Goal: Task Accomplishment & Management: Use online tool/utility

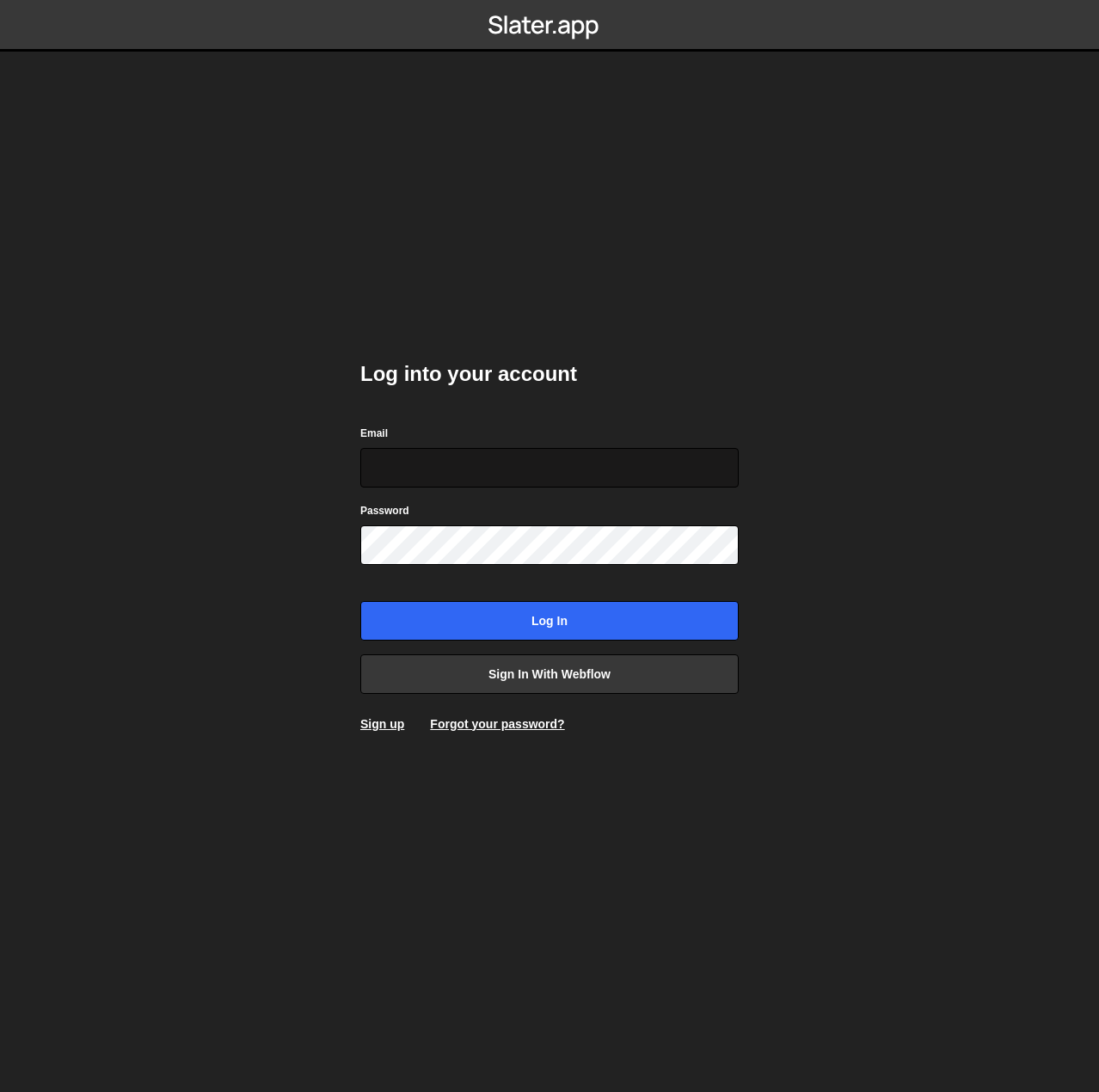
click at [458, 486] on input "Email" at bounding box center [550, 467] width 378 height 40
click at [378, 724] on link "Sign up" at bounding box center [382, 724] width 44 height 14
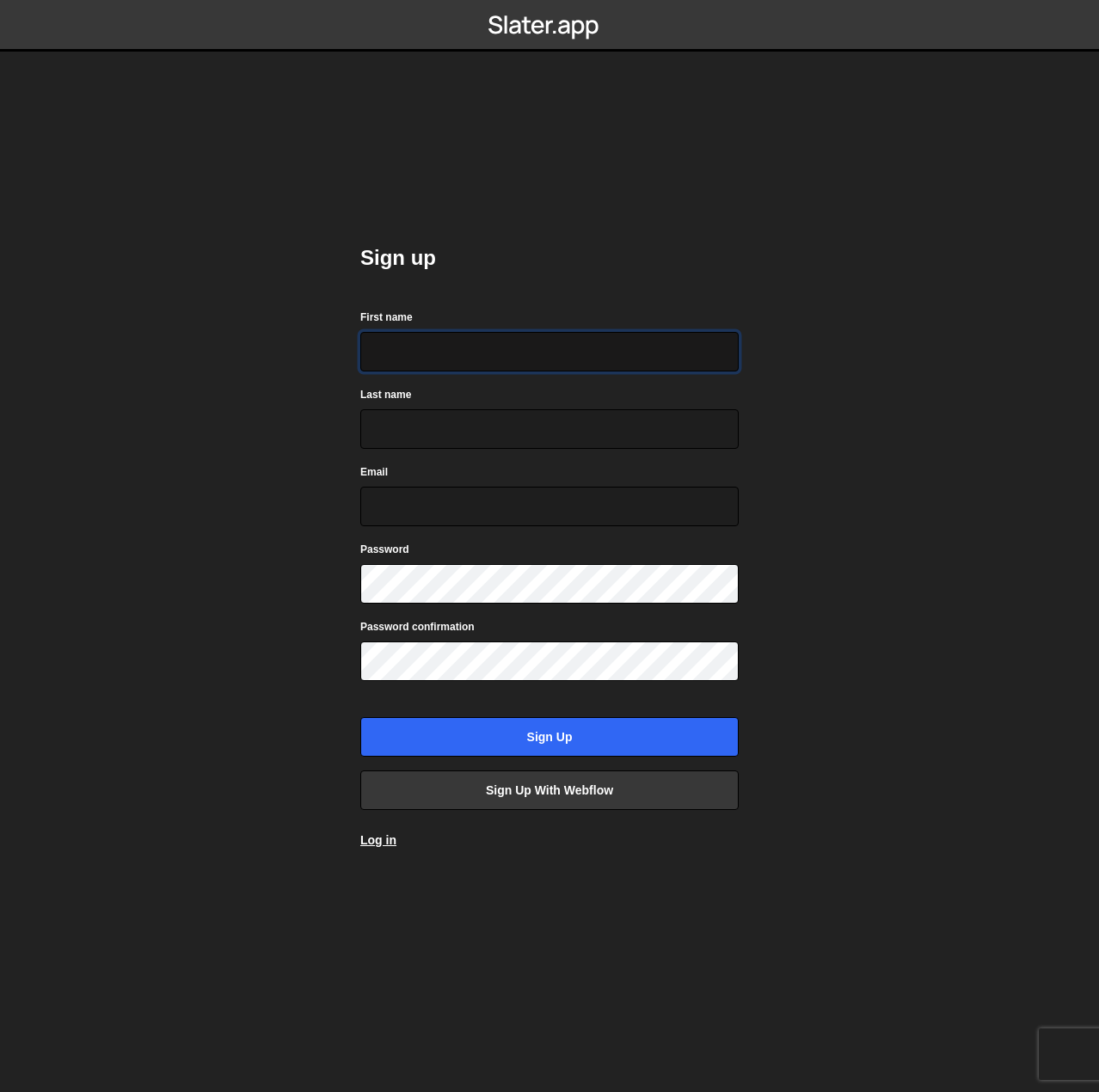
click at [580, 365] on input "First name" at bounding box center [550, 352] width 378 height 40
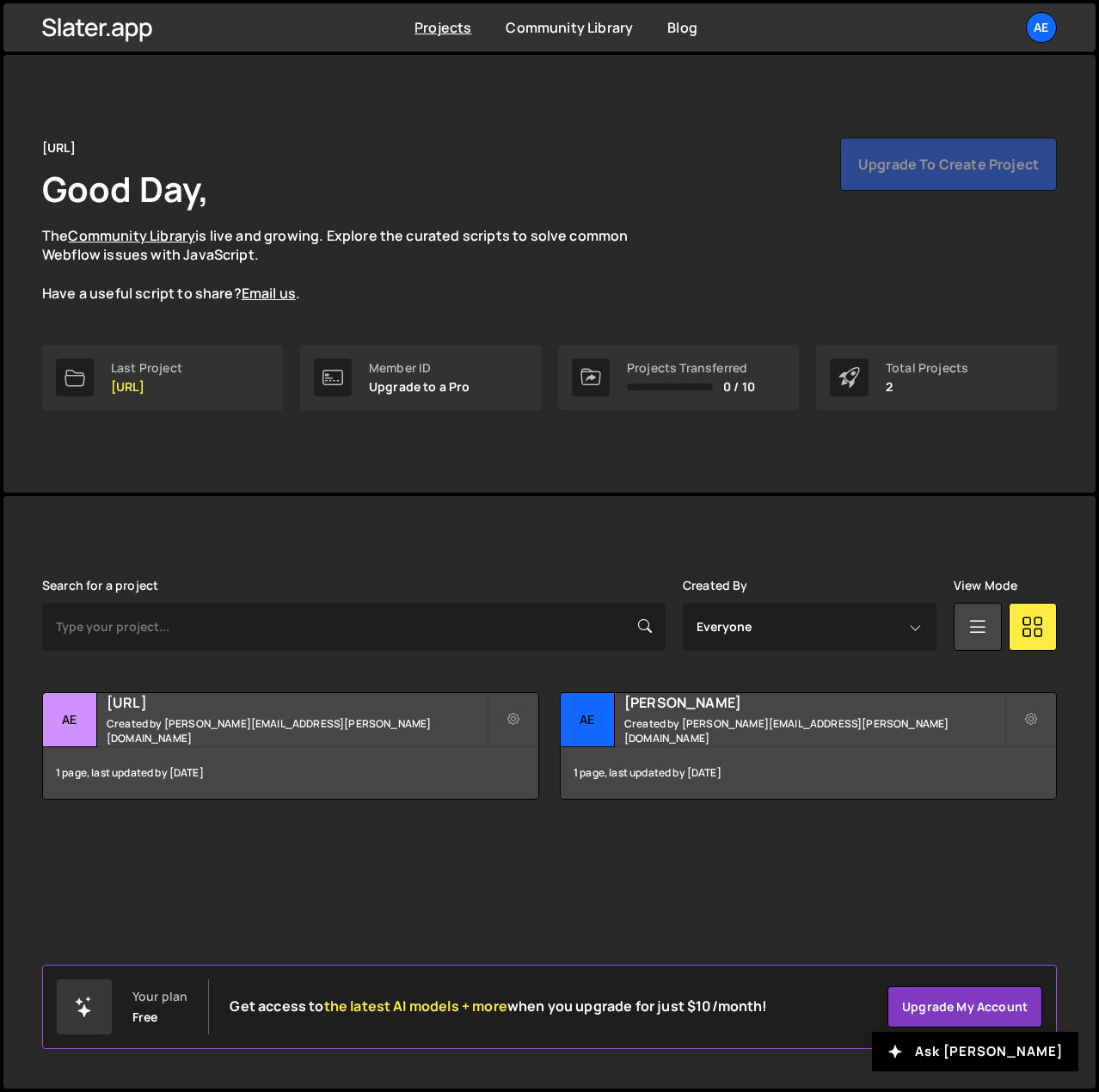
click at [654, 164] on div "[URL] Good Day, The Community Library is live and growing. Explore the curated …" at bounding box center [550, 220] width 1014 height 166
click at [525, 716] on button at bounding box center [513, 720] width 52 height 55
click at [550, 806] on link "Delete Project" at bounding box center [590, 816] width 205 height 28
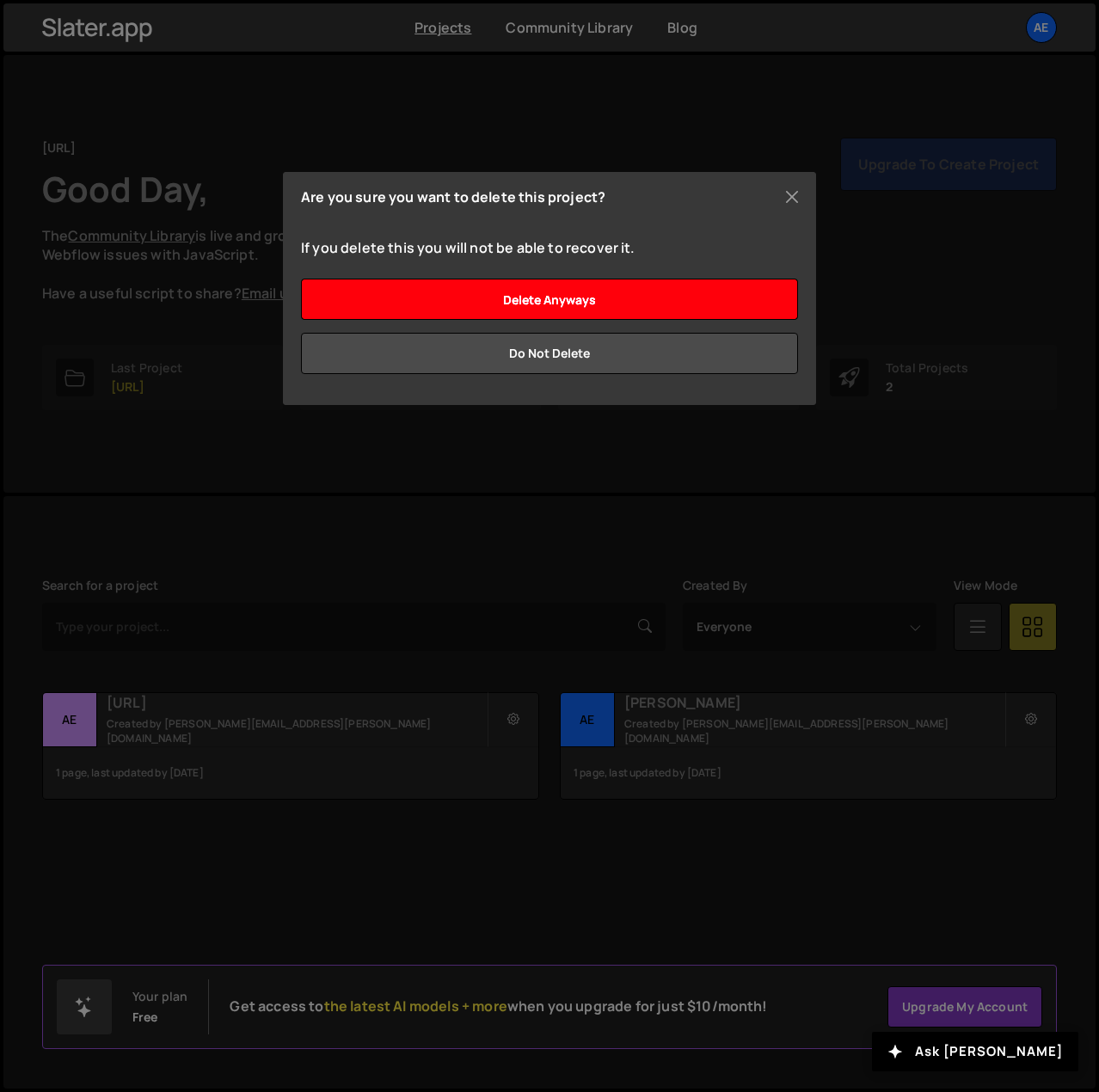
click at [588, 295] on input "Delete anyways" at bounding box center [549, 299] width 497 height 41
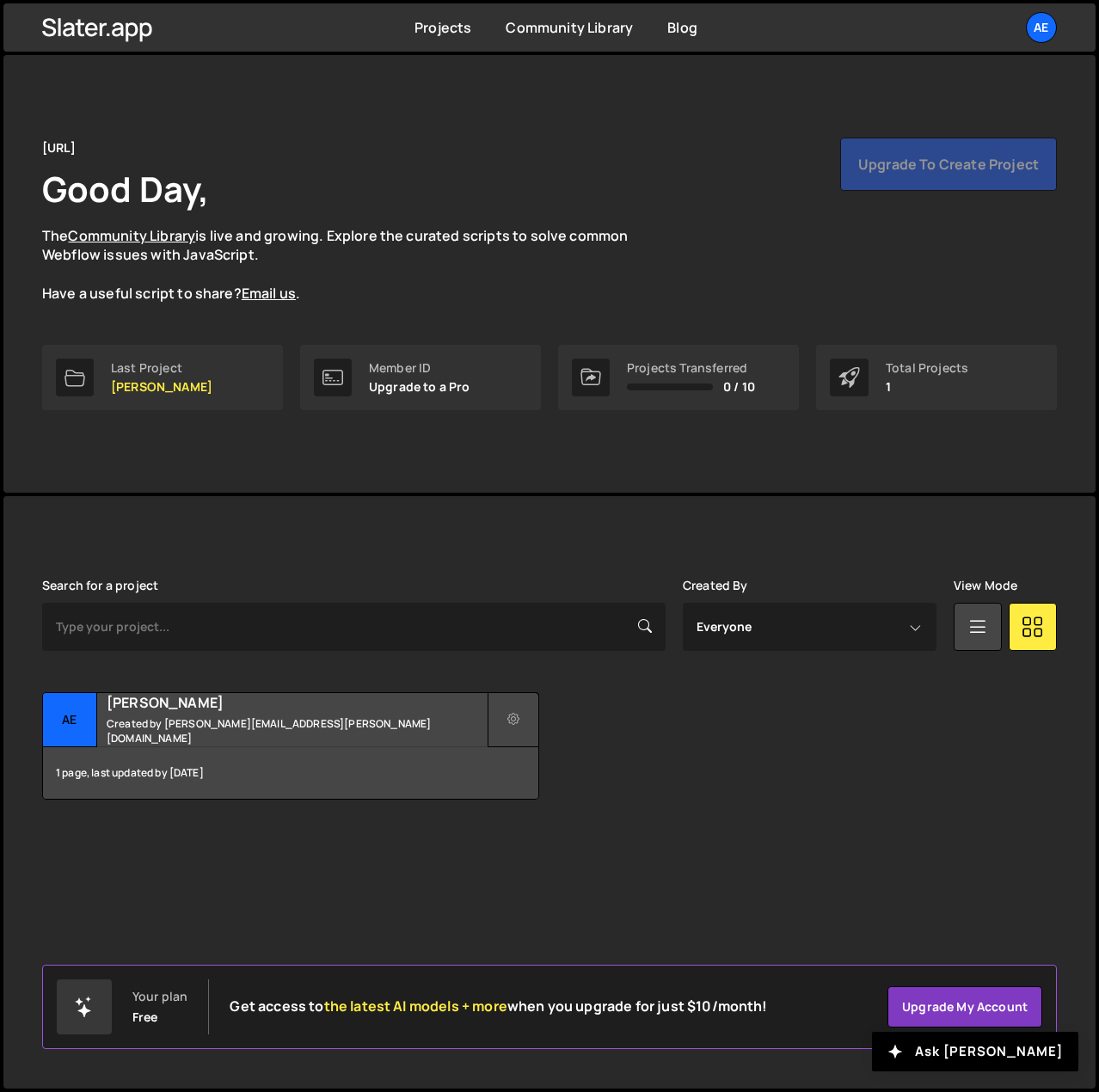
click at [523, 716] on button at bounding box center [513, 720] width 52 height 55
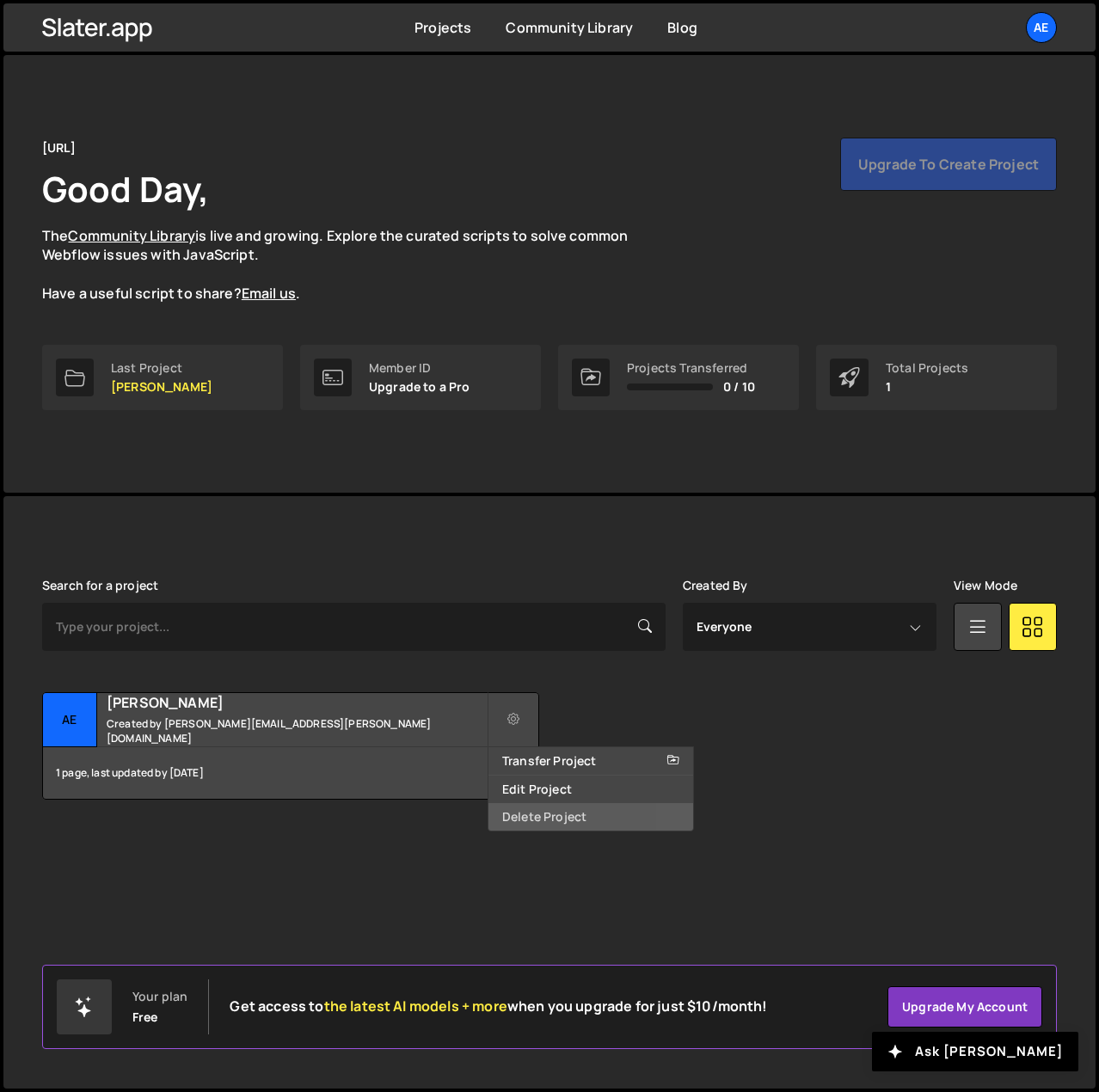
click at [549, 818] on link "Delete Project" at bounding box center [590, 816] width 205 height 28
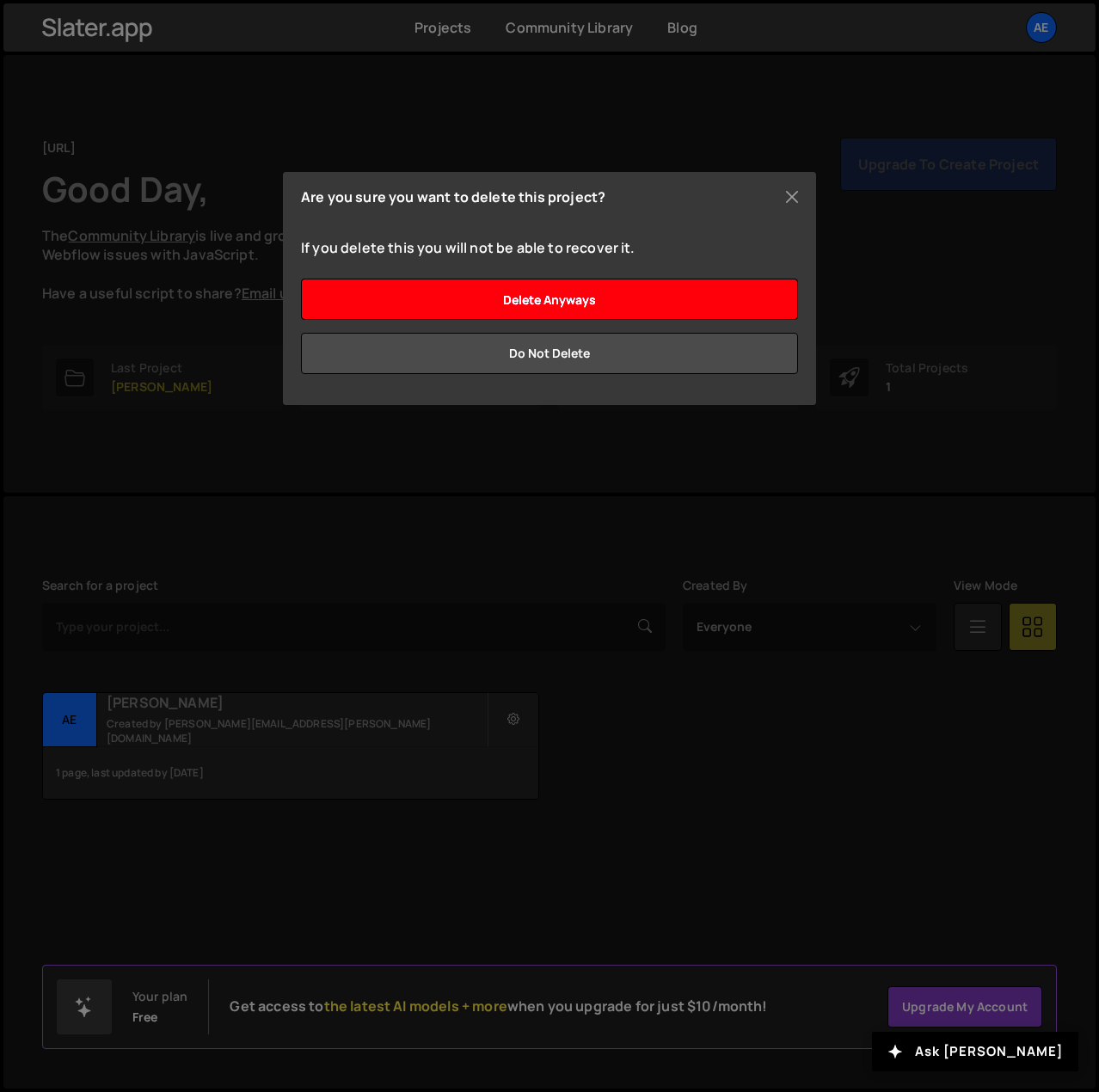
click at [583, 304] on input "Delete anyways" at bounding box center [549, 299] width 497 height 41
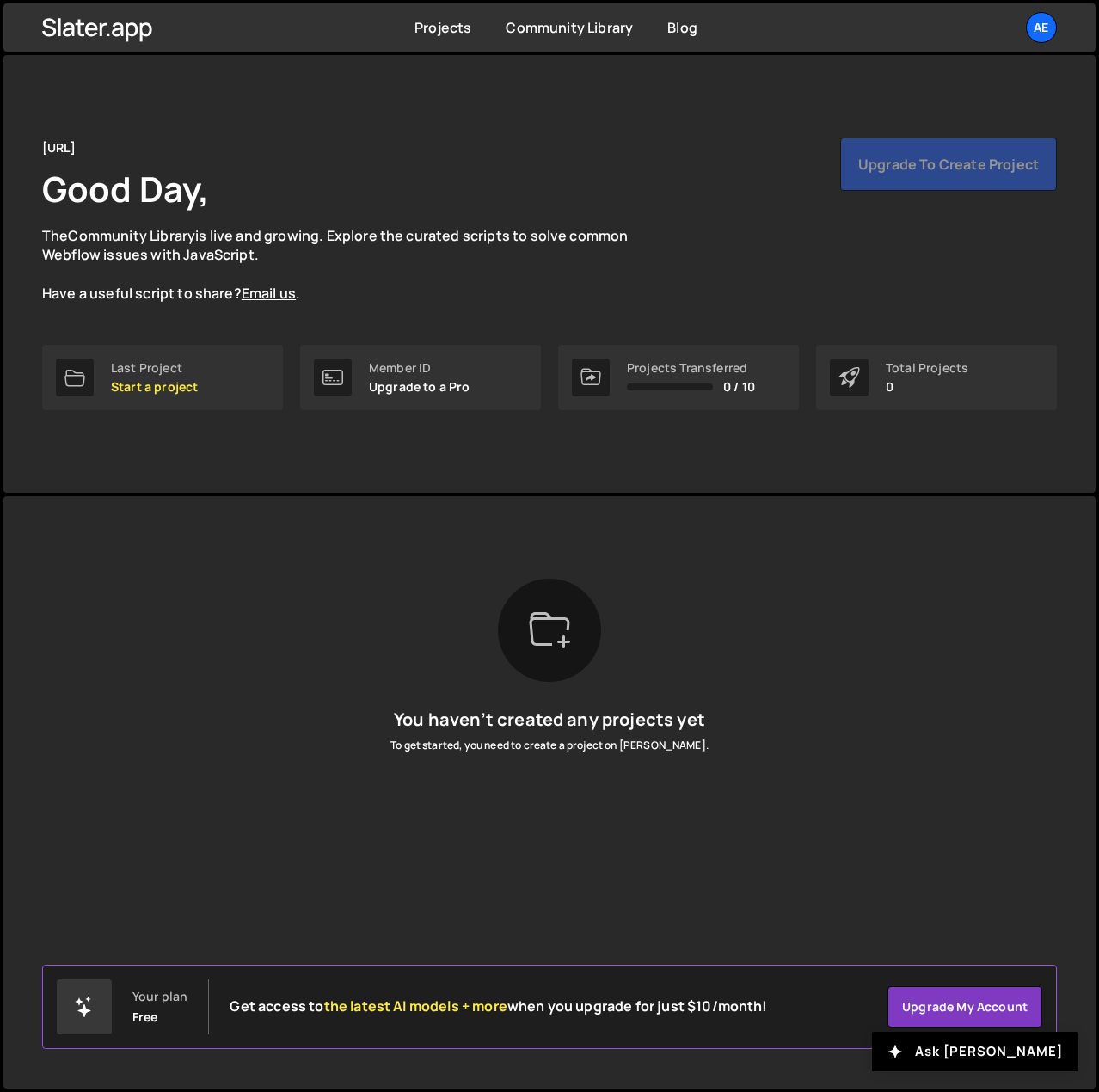
click at [1002, 161] on div "Upgrade to create project" at bounding box center [948, 164] width 217 height 54
click at [985, 1002] on link "Upgrade my account" at bounding box center [964, 1006] width 155 height 41
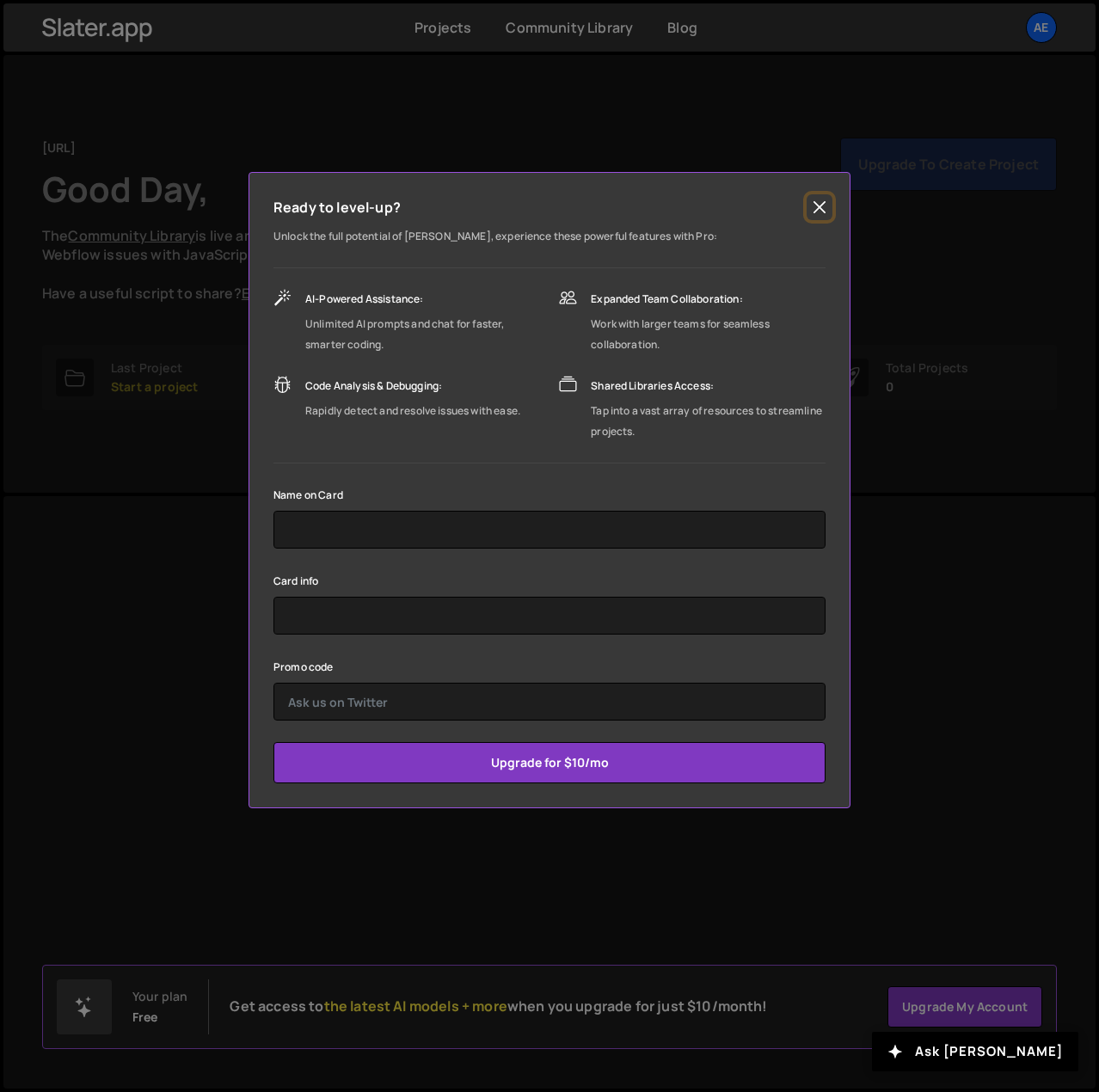
click at [820, 213] on button "Close" at bounding box center [819, 207] width 26 height 26
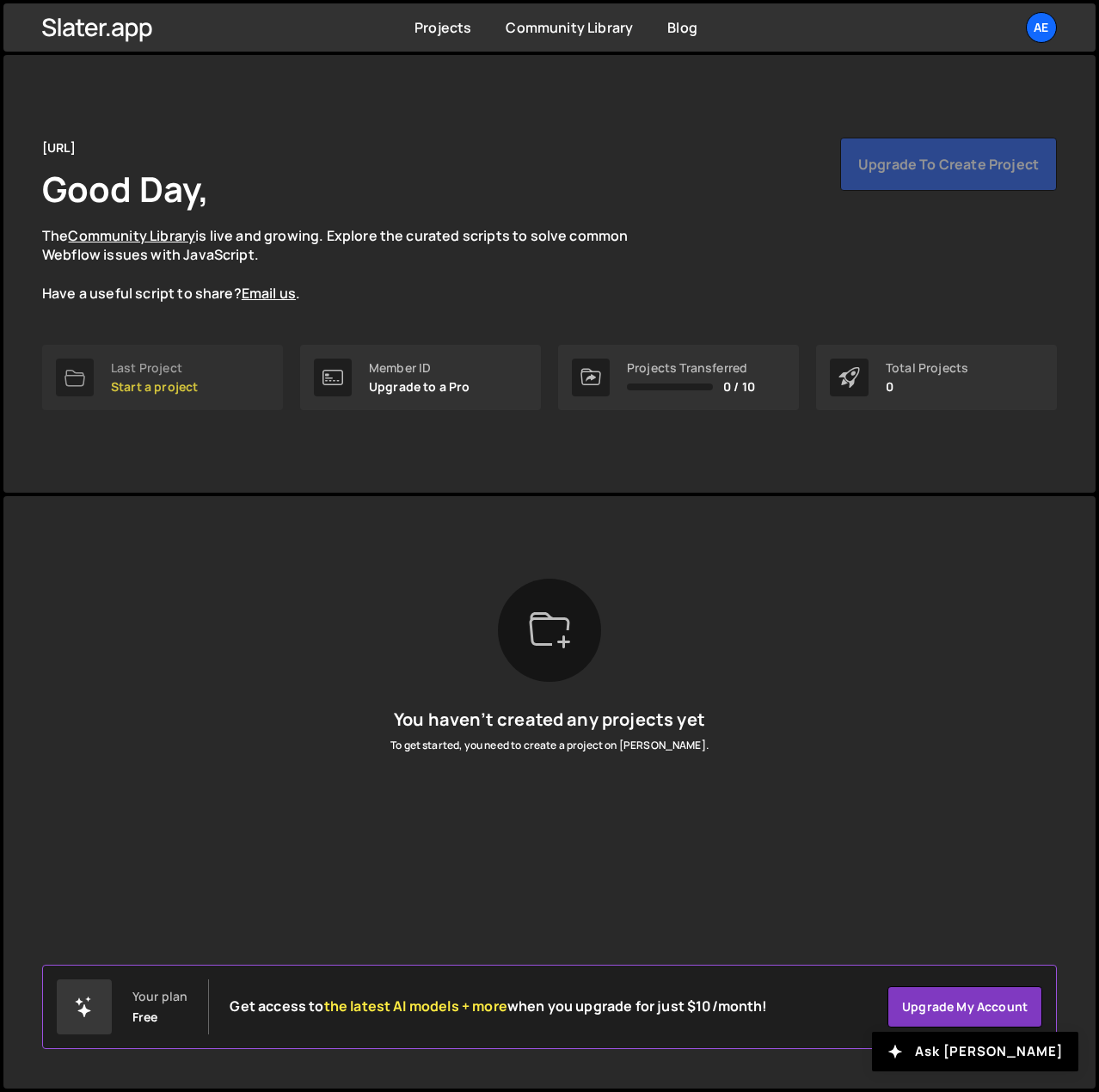
click at [129, 394] on p "Start a project" at bounding box center [154, 387] width 87 height 14
click at [65, 372] on icon at bounding box center [75, 378] width 21 height 21
click at [178, 374] on div "Last Project" at bounding box center [154, 368] width 87 height 14
click at [435, 34] on link "Projects" at bounding box center [443, 28] width 57 height 19
click at [1030, 34] on div "ae" at bounding box center [1041, 28] width 31 height 31
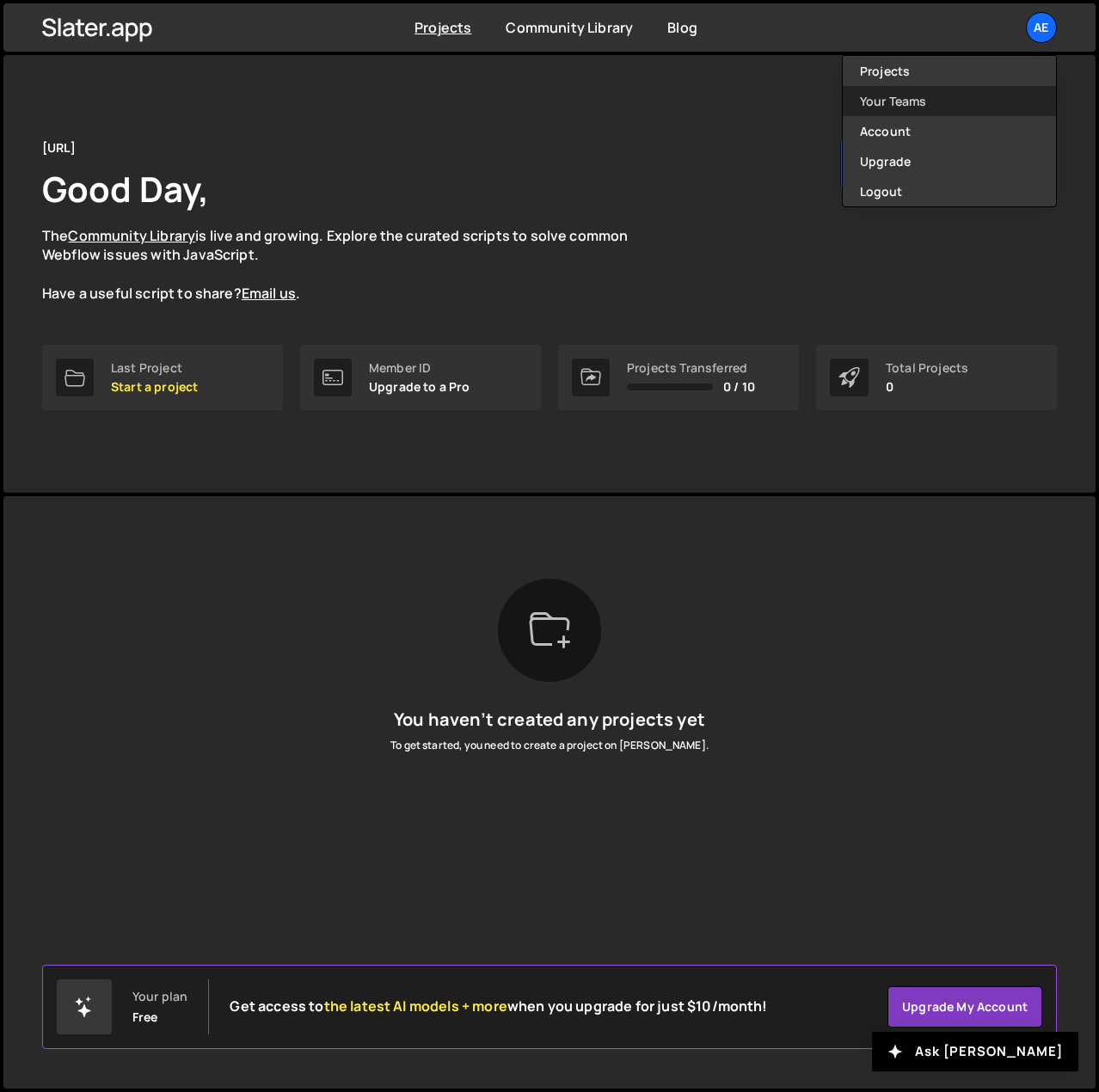
click at [913, 102] on link "Your Teams" at bounding box center [949, 101] width 213 height 30
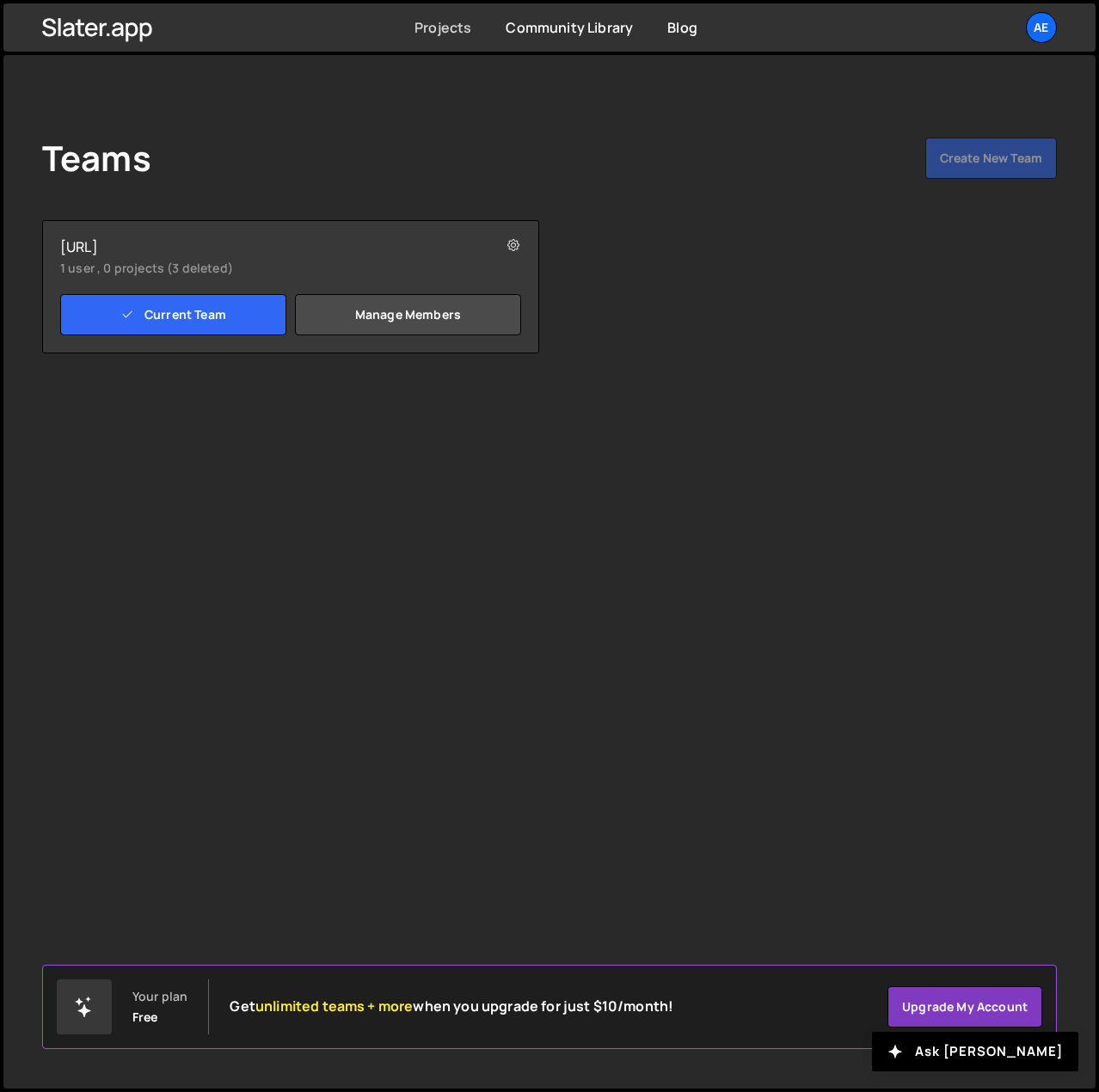
click at [433, 22] on link "Projects" at bounding box center [443, 28] width 57 height 19
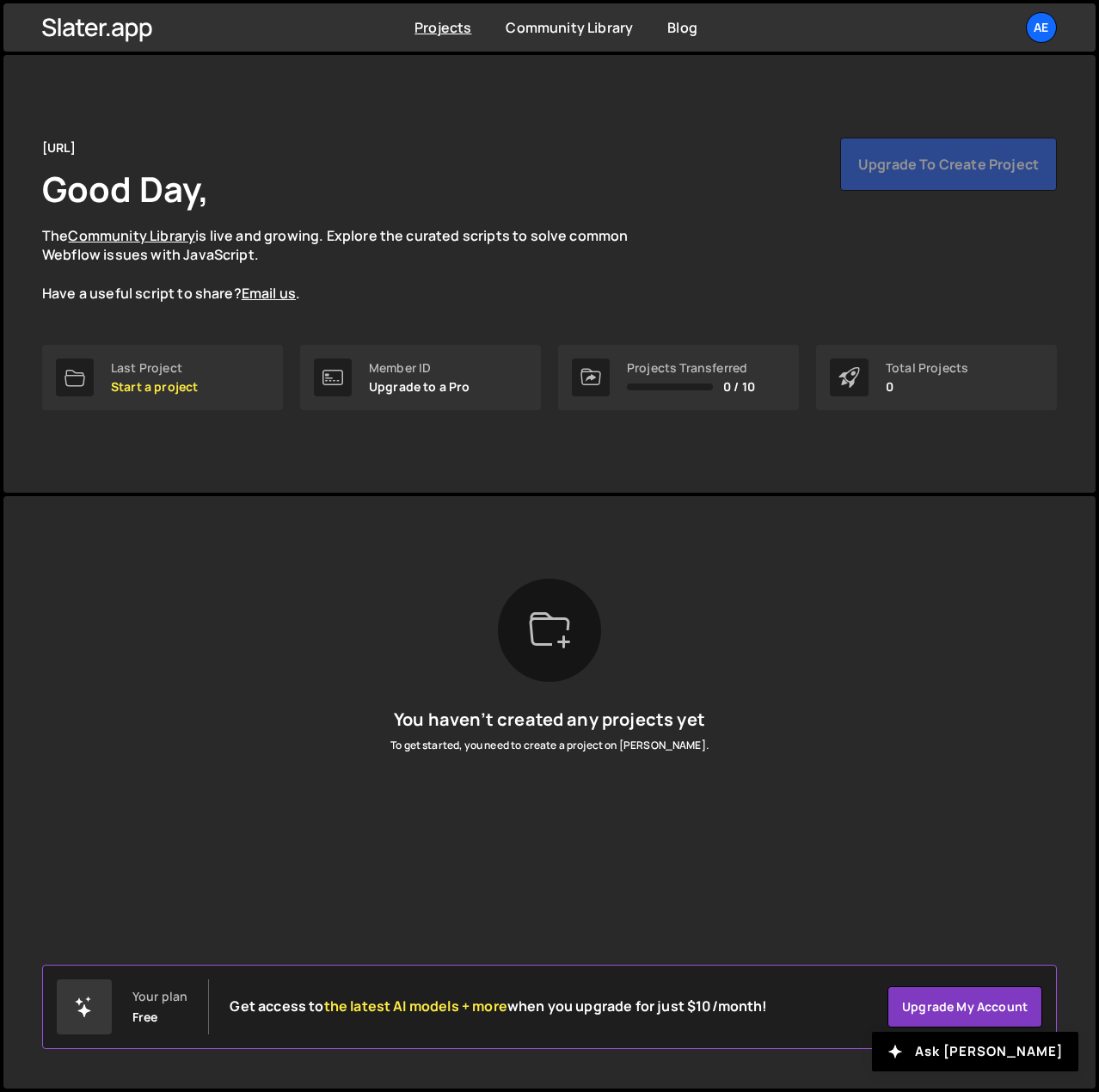
click at [957, 168] on div "Upgrade to create project" at bounding box center [948, 164] width 217 height 54
click at [957, 171] on div "Upgrade to create project" at bounding box center [948, 164] width 217 height 54
click at [182, 387] on p "Start a project" at bounding box center [154, 387] width 87 height 14
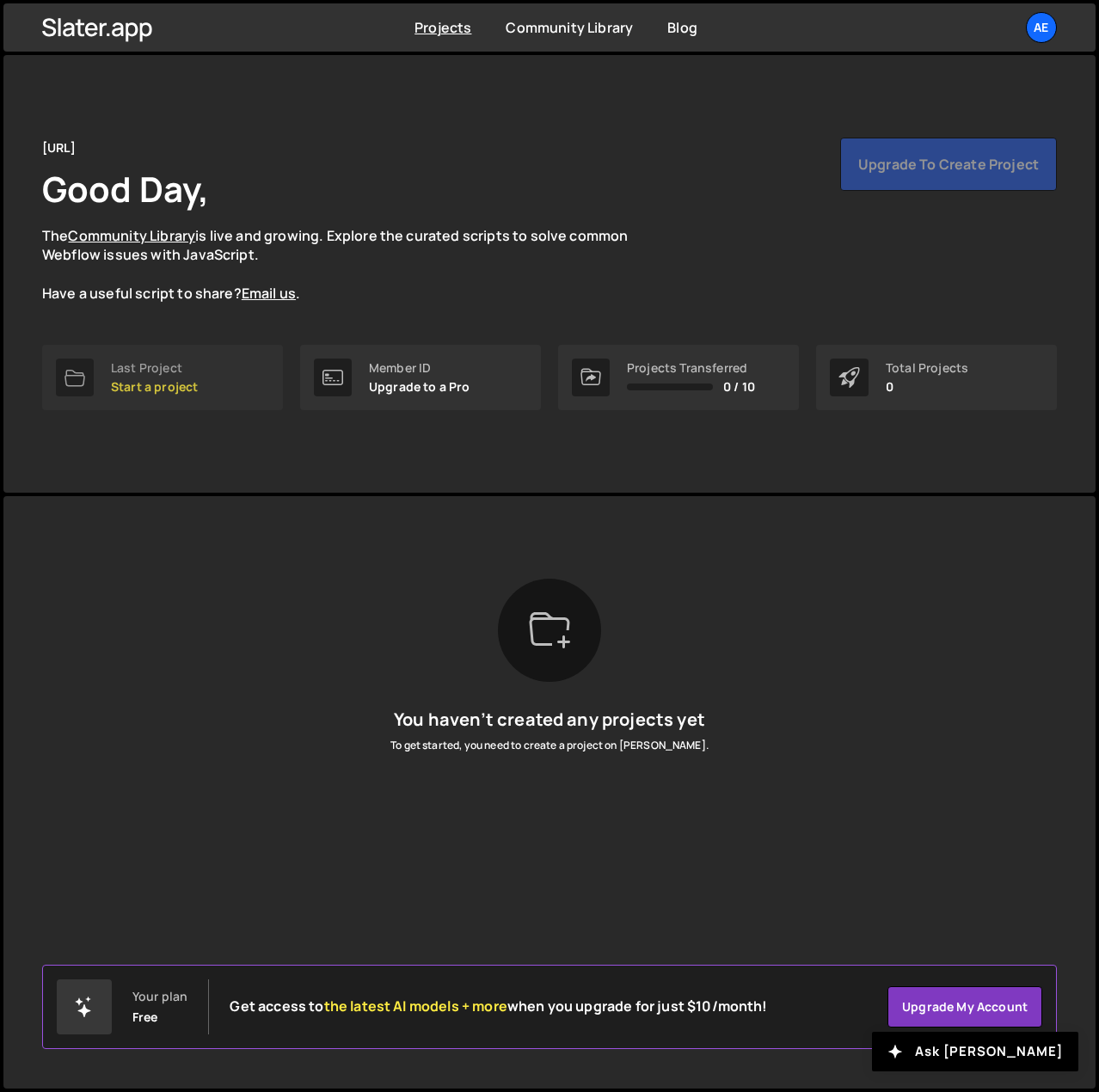
click at [182, 388] on p "Start a project" at bounding box center [154, 387] width 87 height 14
click at [1002, 1003] on link "Upgrade my account" at bounding box center [964, 1006] width 155 height 41
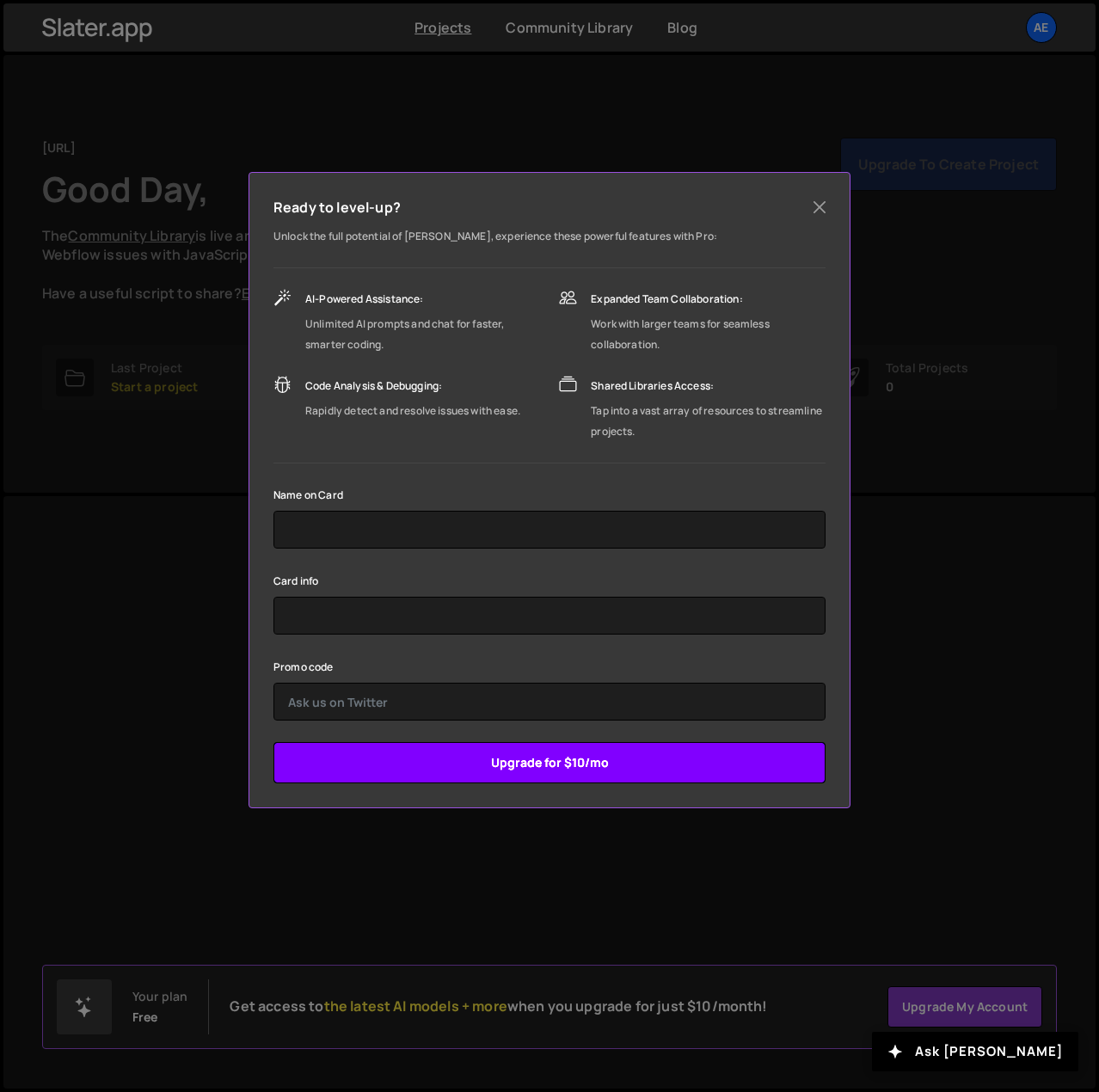
click at [710, 762] on input "Upgrade for $10/mo" at bounding box center [549, 763] width 552 height 41
type input "Submitting..."
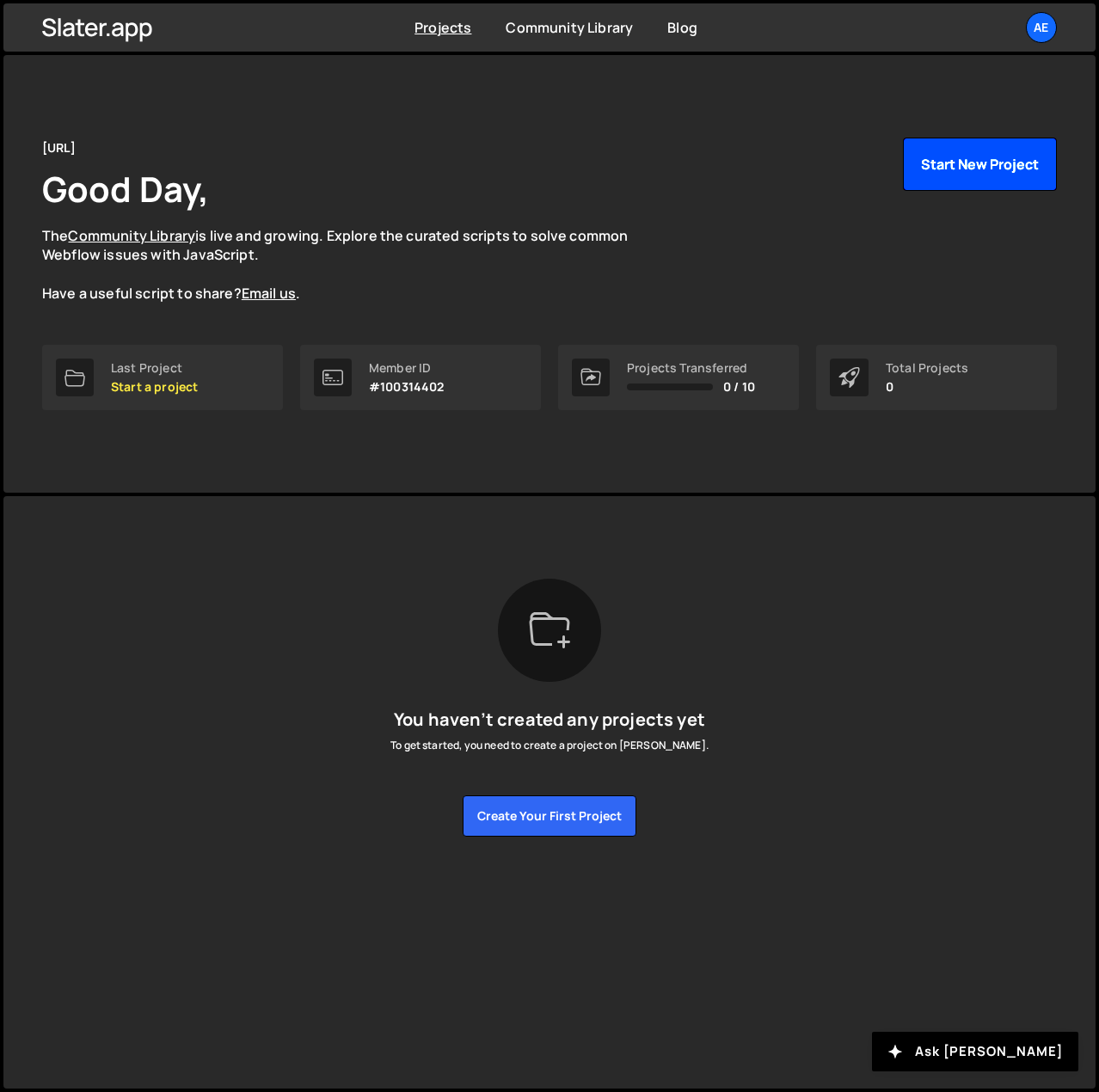
click at [1001, 156] on button "Start New Project" at bounding box center [980, 164] width 154 height 54
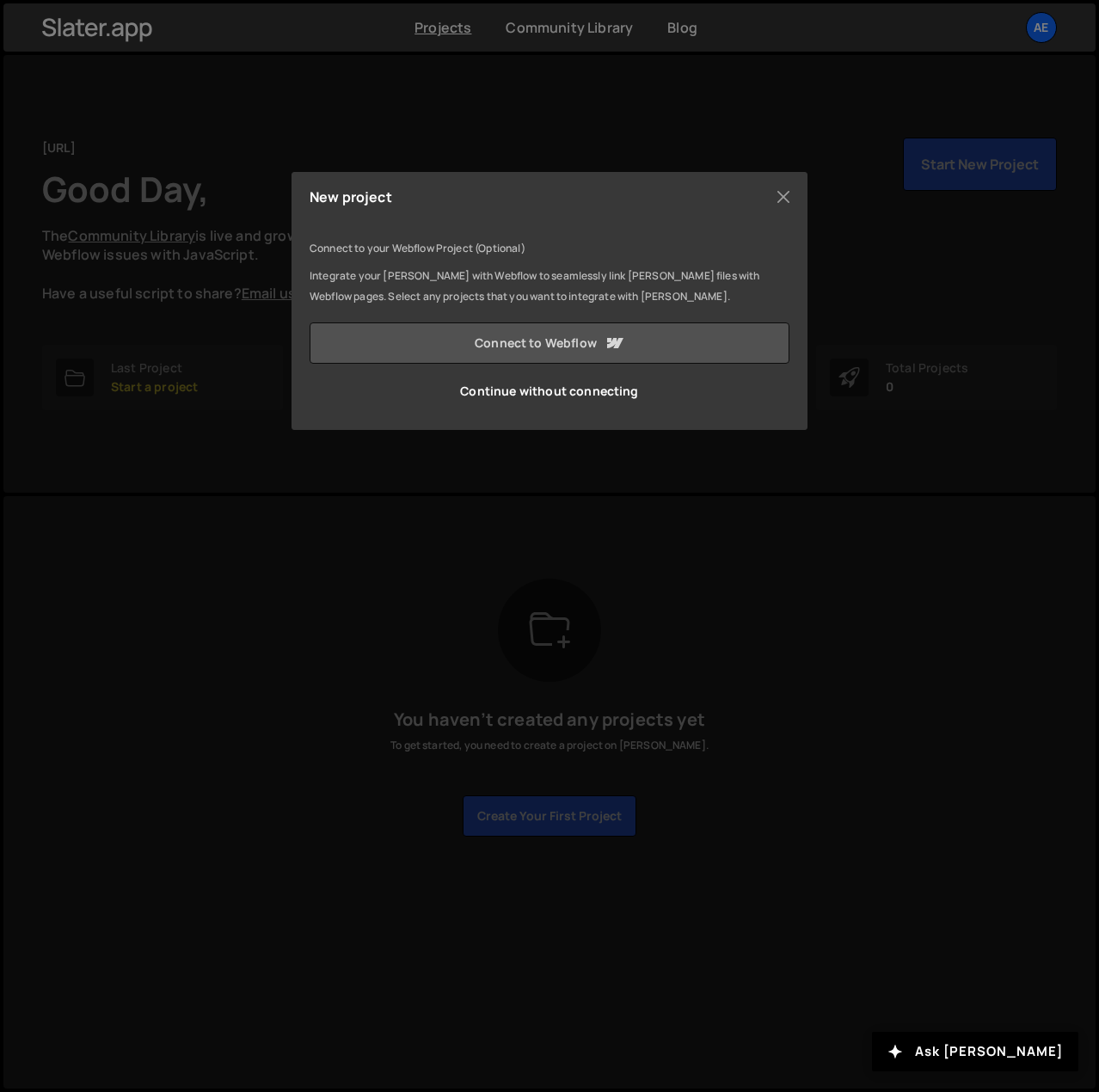
click at [682, 344] on link "Connect to Webflow" at bounding box center [549, 343] width 480 height 41
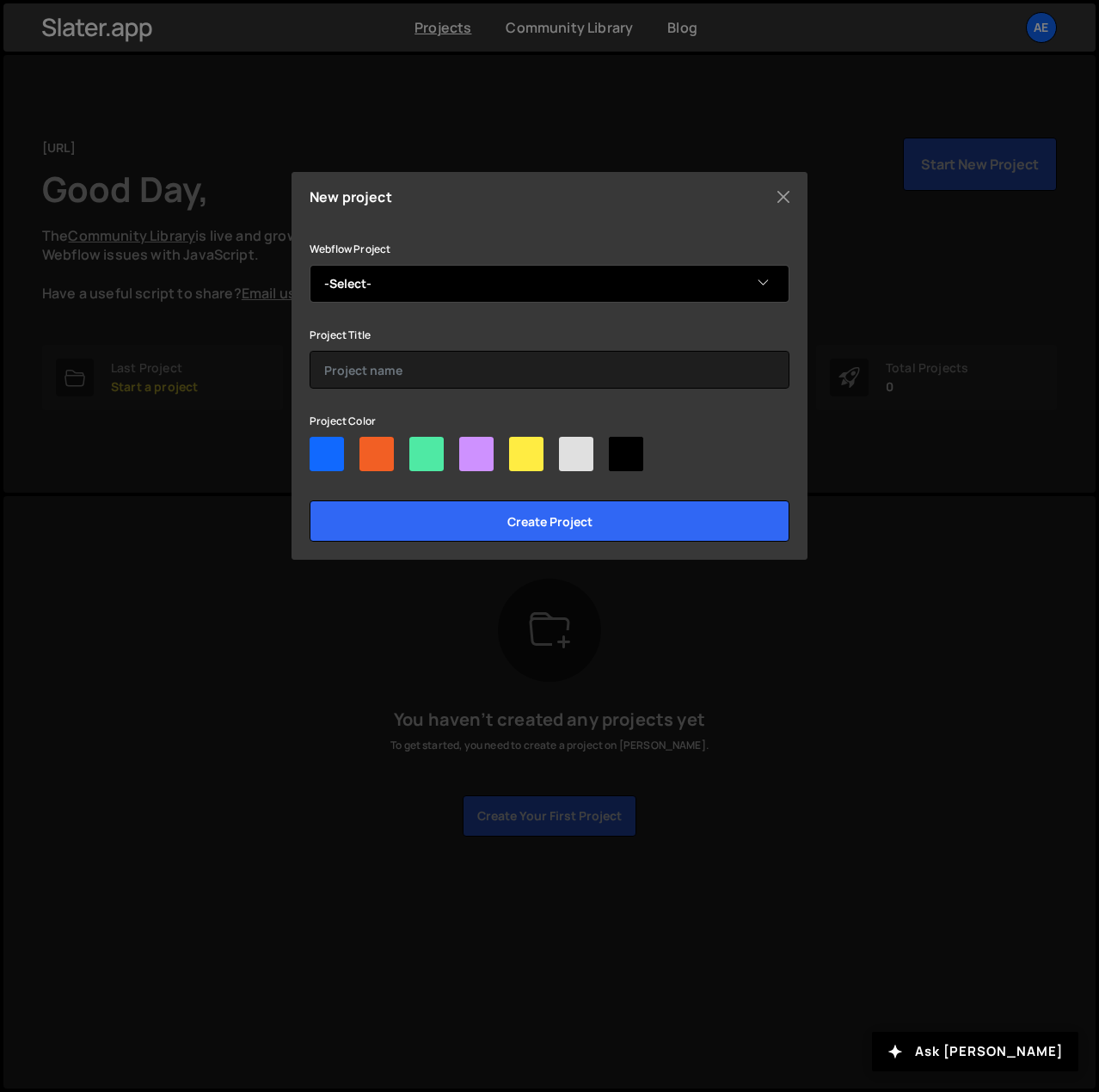
click at [749, 280] on select "-Select- Aevion-The intelligence markeplace" at bounding box center [549, 284] width 480 height 38
select select "68c830d9ed5fa62ff85e9792"
click at [309, 265] on select "-Select- Aevion-The intelligence markeplace" at bounding box center [549, 284] width 480 height 38
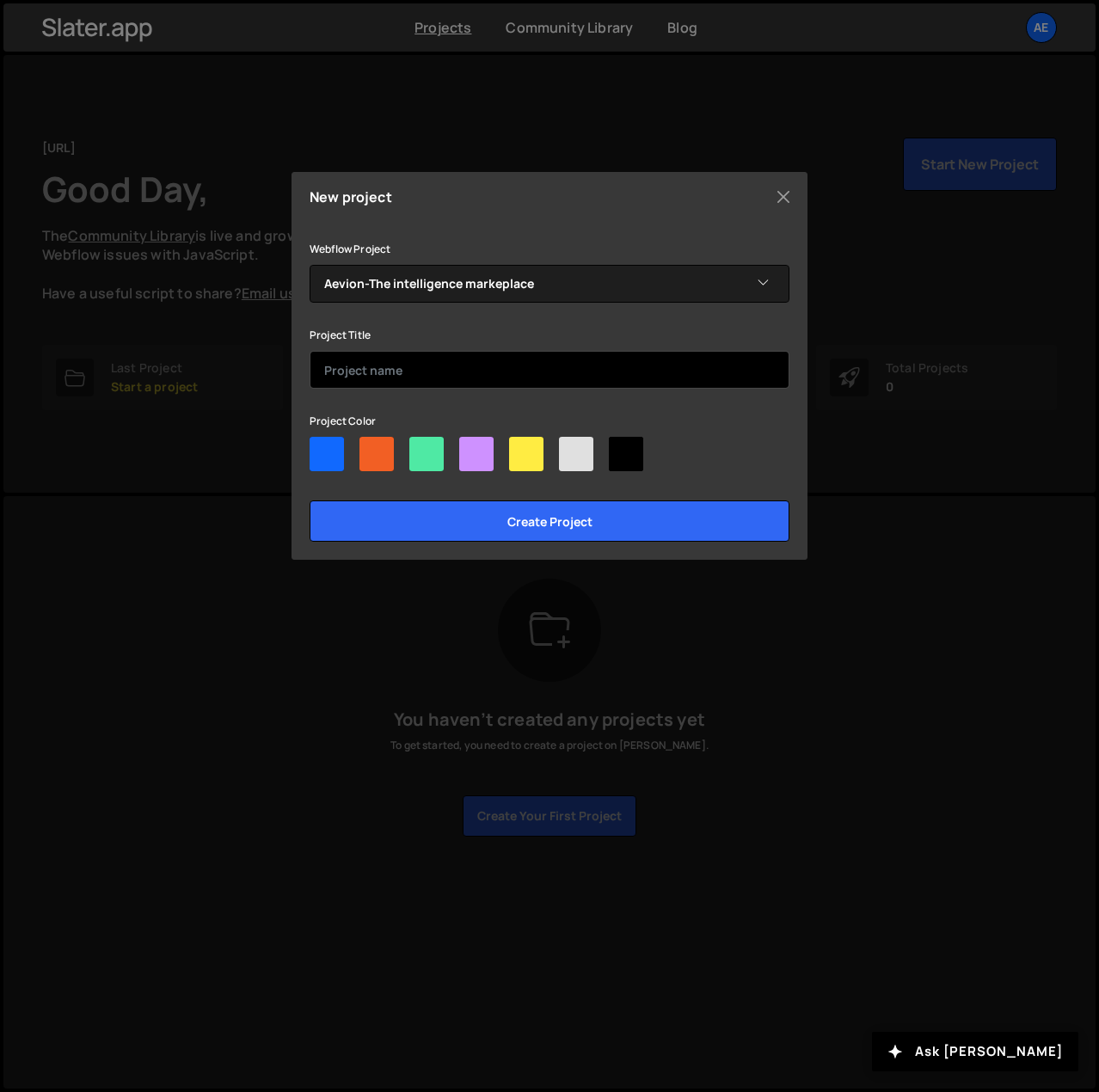
click at [696, 383] on input "text" at bounding box center [549, 370] width 480 height 38
type input "Aevion.ai"
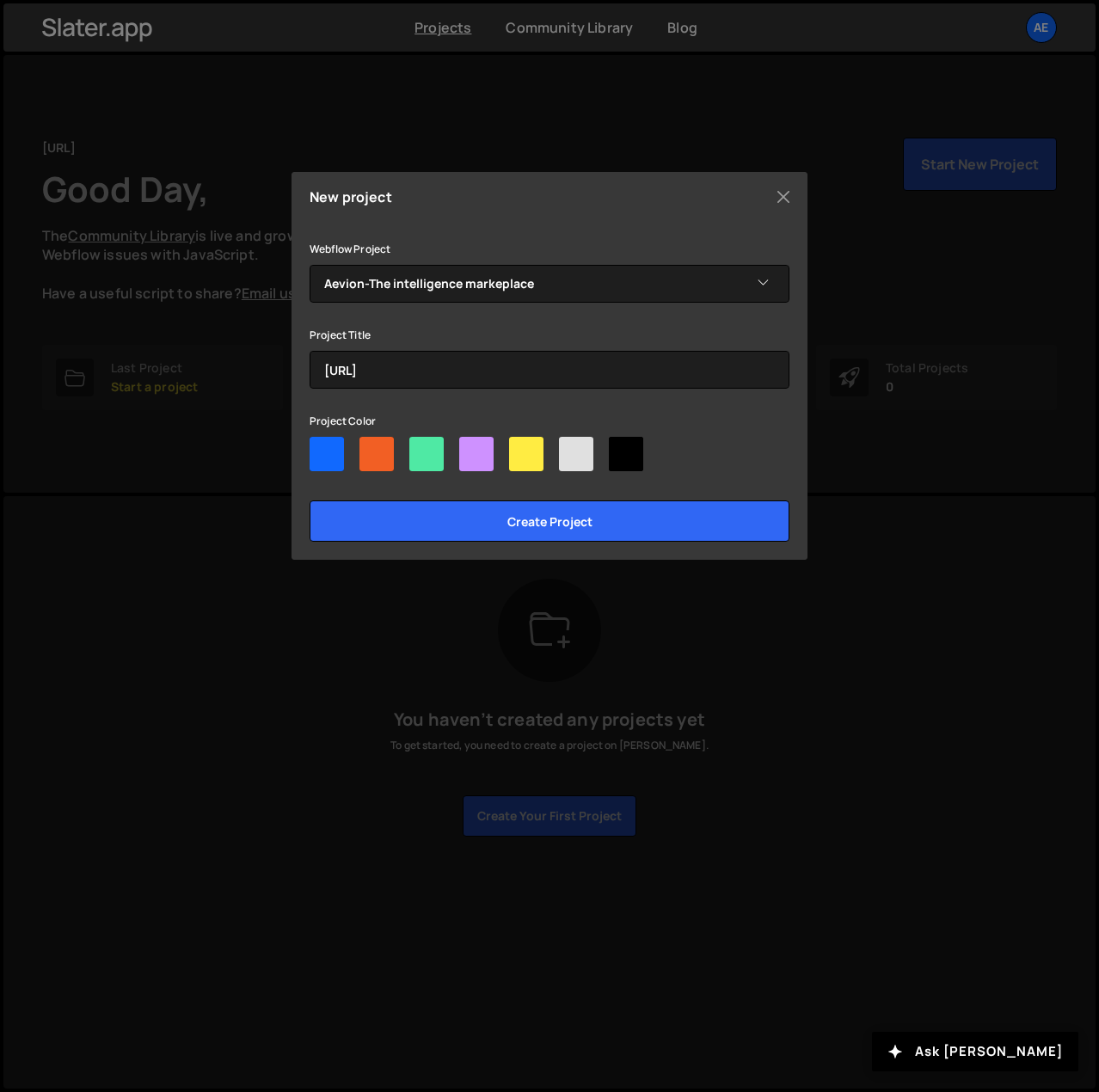
click at [333, 451] on div at bounding box center [327, 454] width 35 height 35
click at [321, 448] on input"] "radio" at bounding box center [314, 442] width 11 height 11
radio input"] "true"
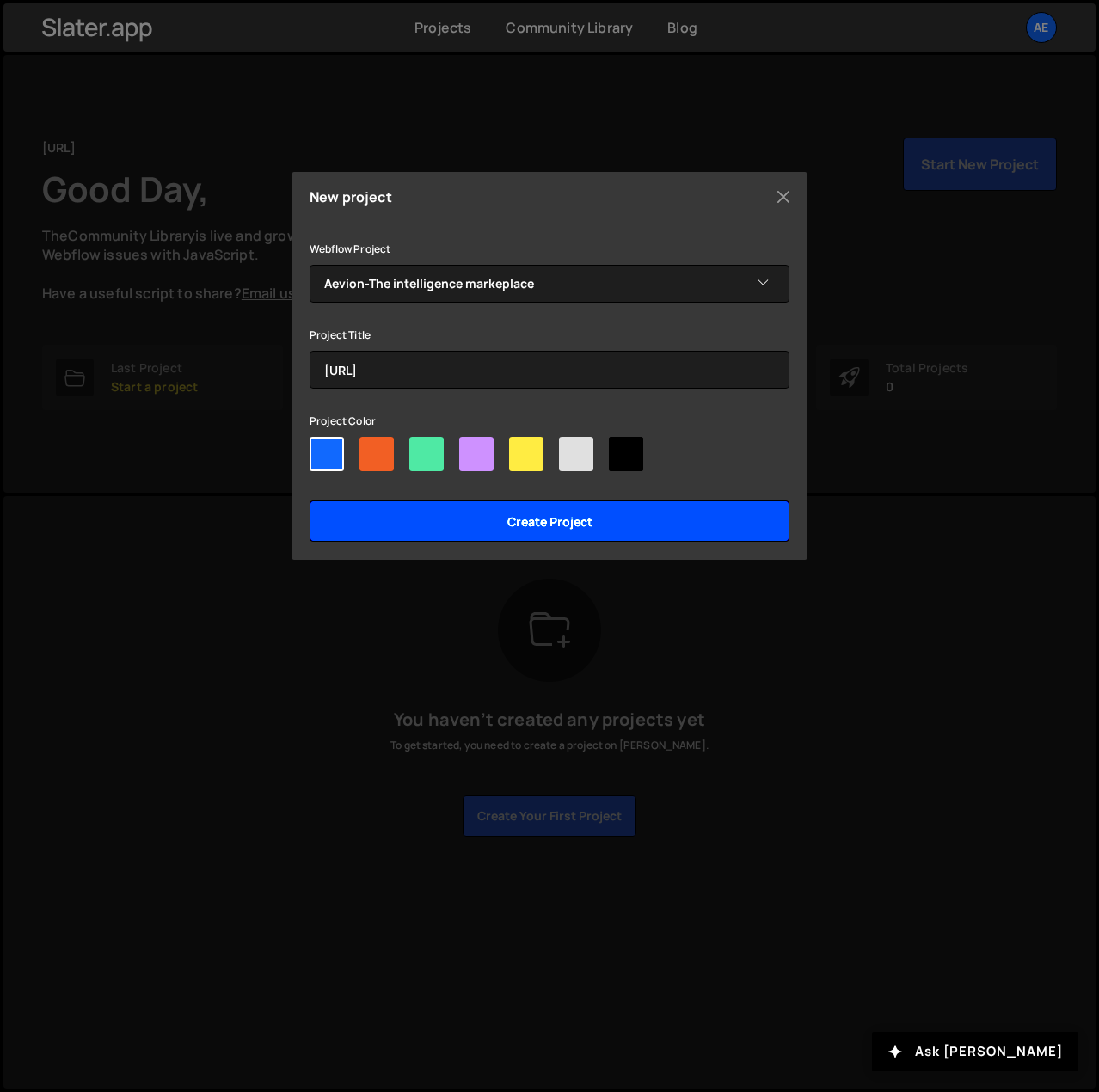
click at [623, 524] on input "Create project" at bounding box center [549, 521] width 480 height 41
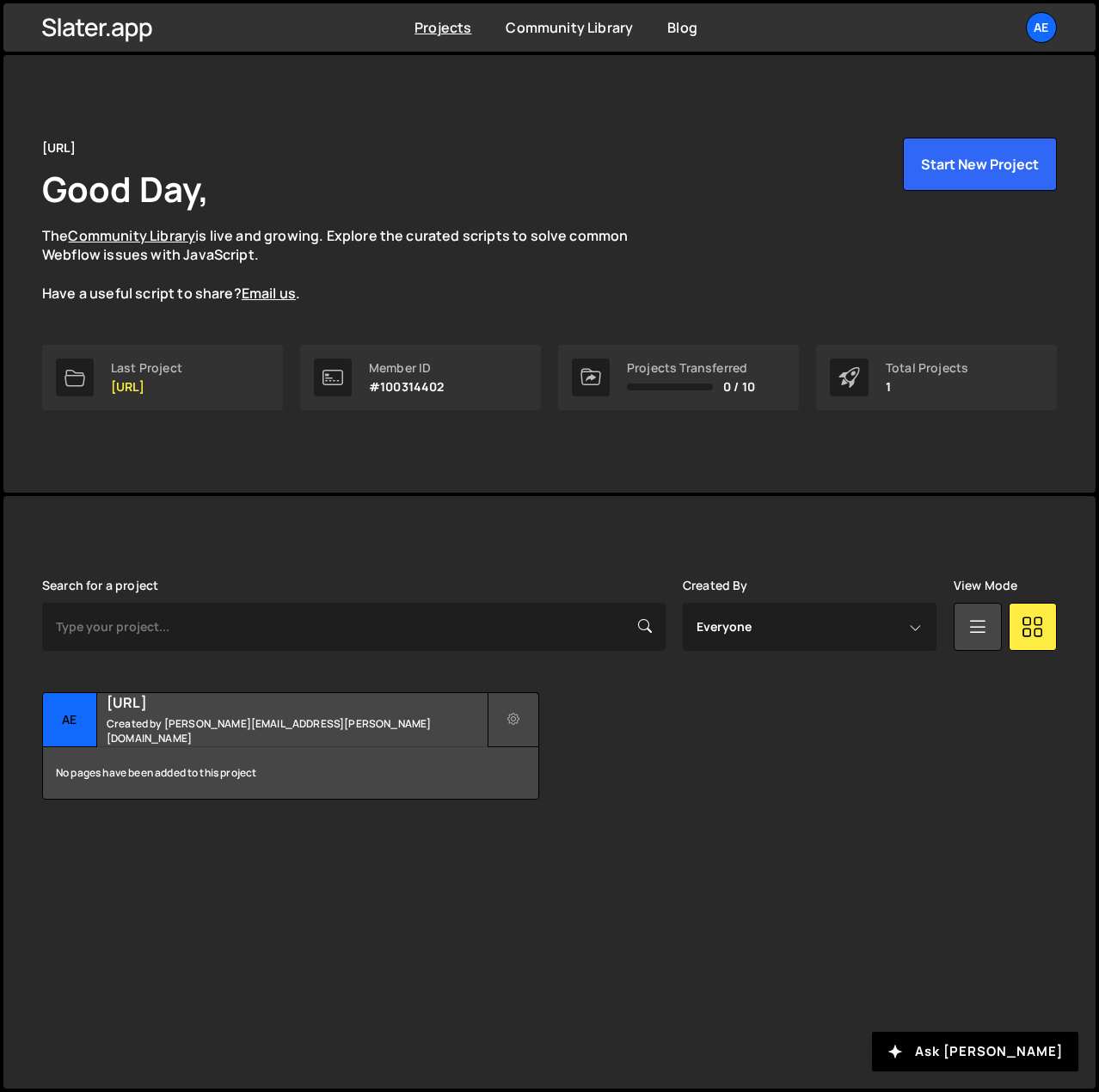
click at [510, 721] on icon at bounding box center [513, 720] width 12 height 17
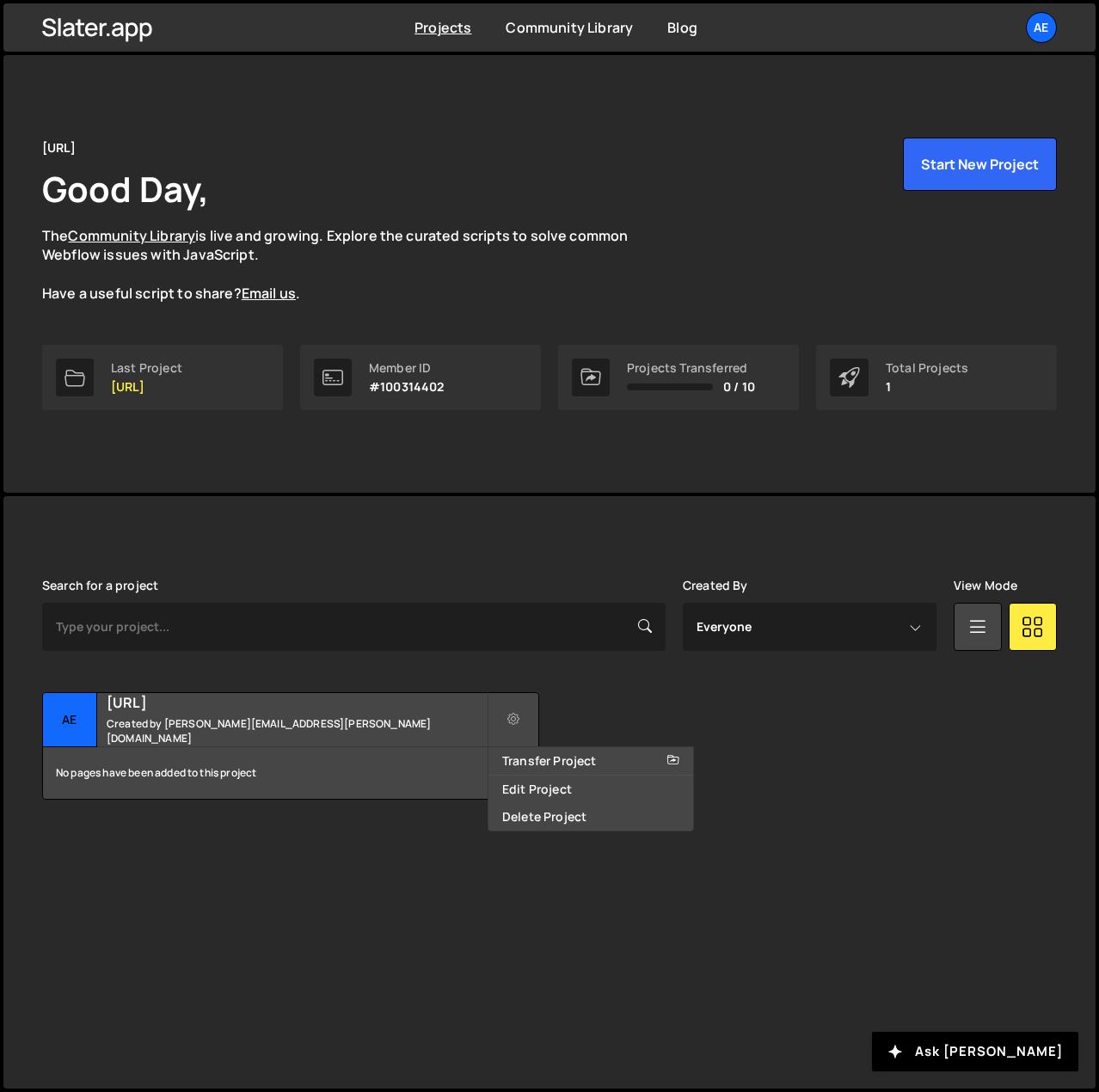
click at [650, 678] on div "Search for a project Created By Everyone [PERSON_NAME][EMAIL_ADDRESS][PERSON_NA…" at bounding box center [550, 689] width 1014 height 221
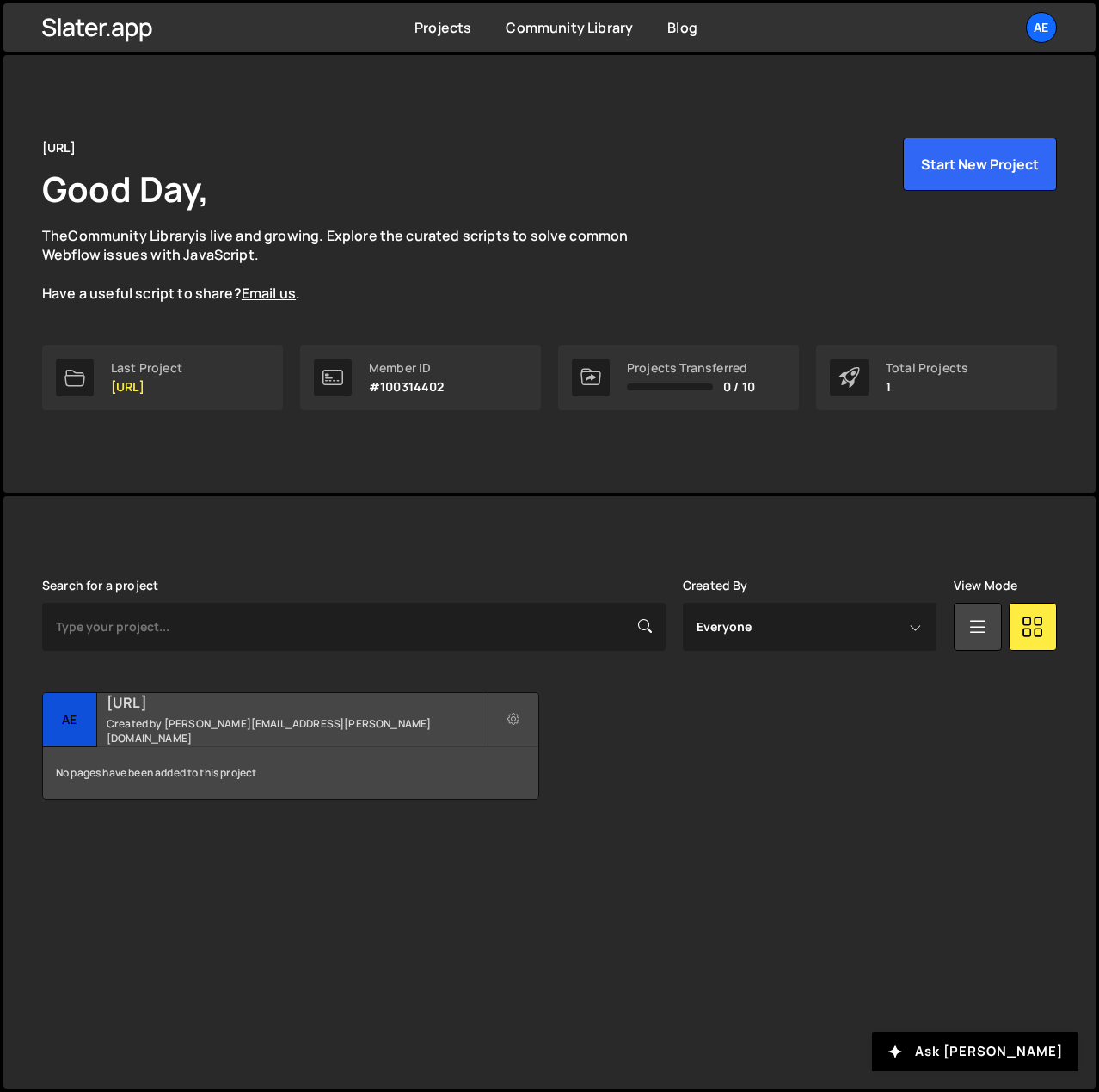
click at [141, 721] on div "[URL] Created by [PERSON_NAME][EMAIL_ADDRESS][PERSON_NAME][DOMAIN_NAME]" at bounding box center [290, 720] width 495 height 54
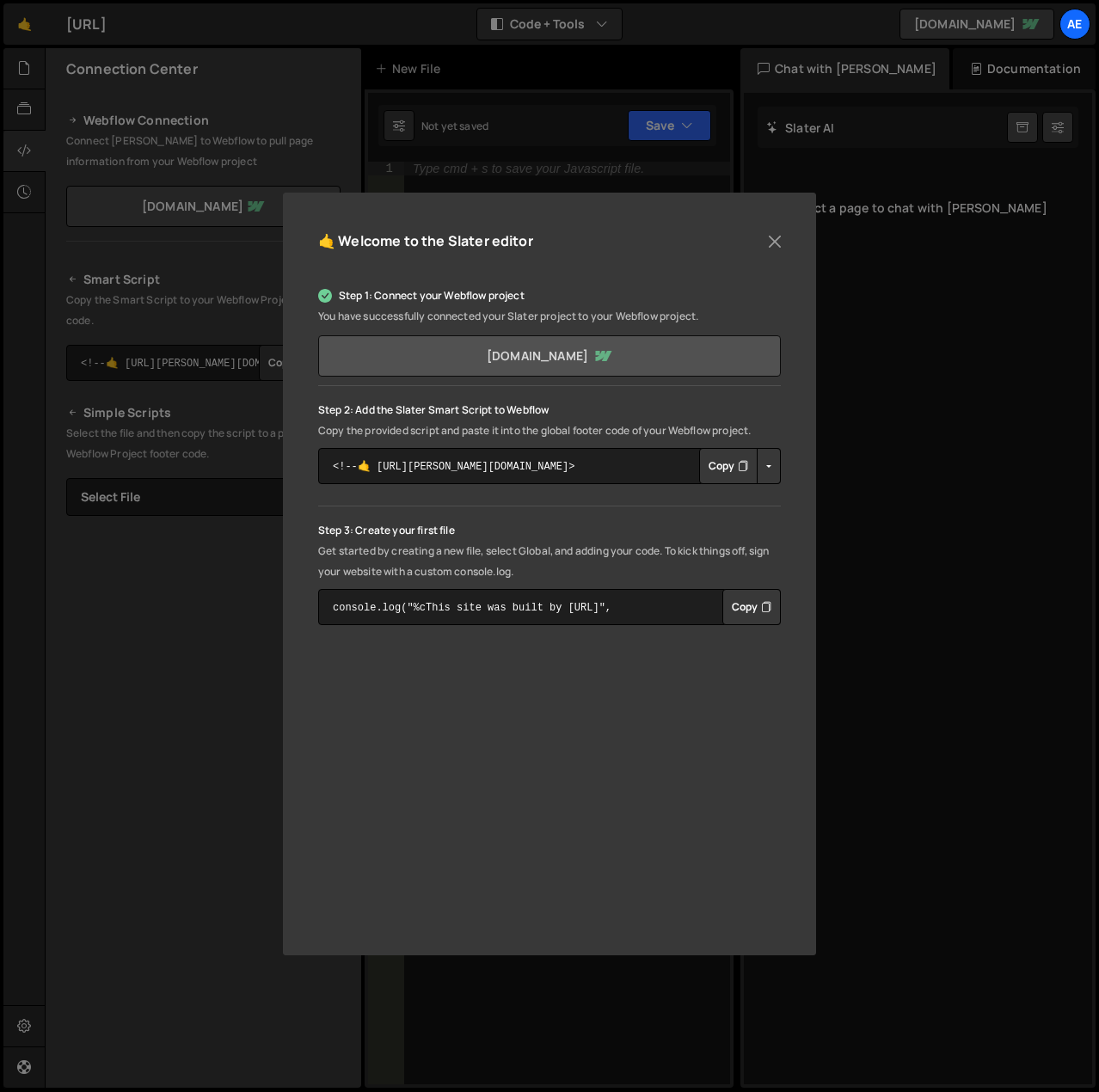
click at [748, 368] on link "[DOMAIN_NAME]" at bounding box center [549, 356] width 462 height 41
click at [713, 476] on button "Copy" at bounding box center [728, 466] width 59 height 36
click at [758, 613] on button "Copy" at bounding box center [752, 607] width 59 height 36
click at [778, 238] on button "Close" at bounding box center [775, 242] width 26 height 26
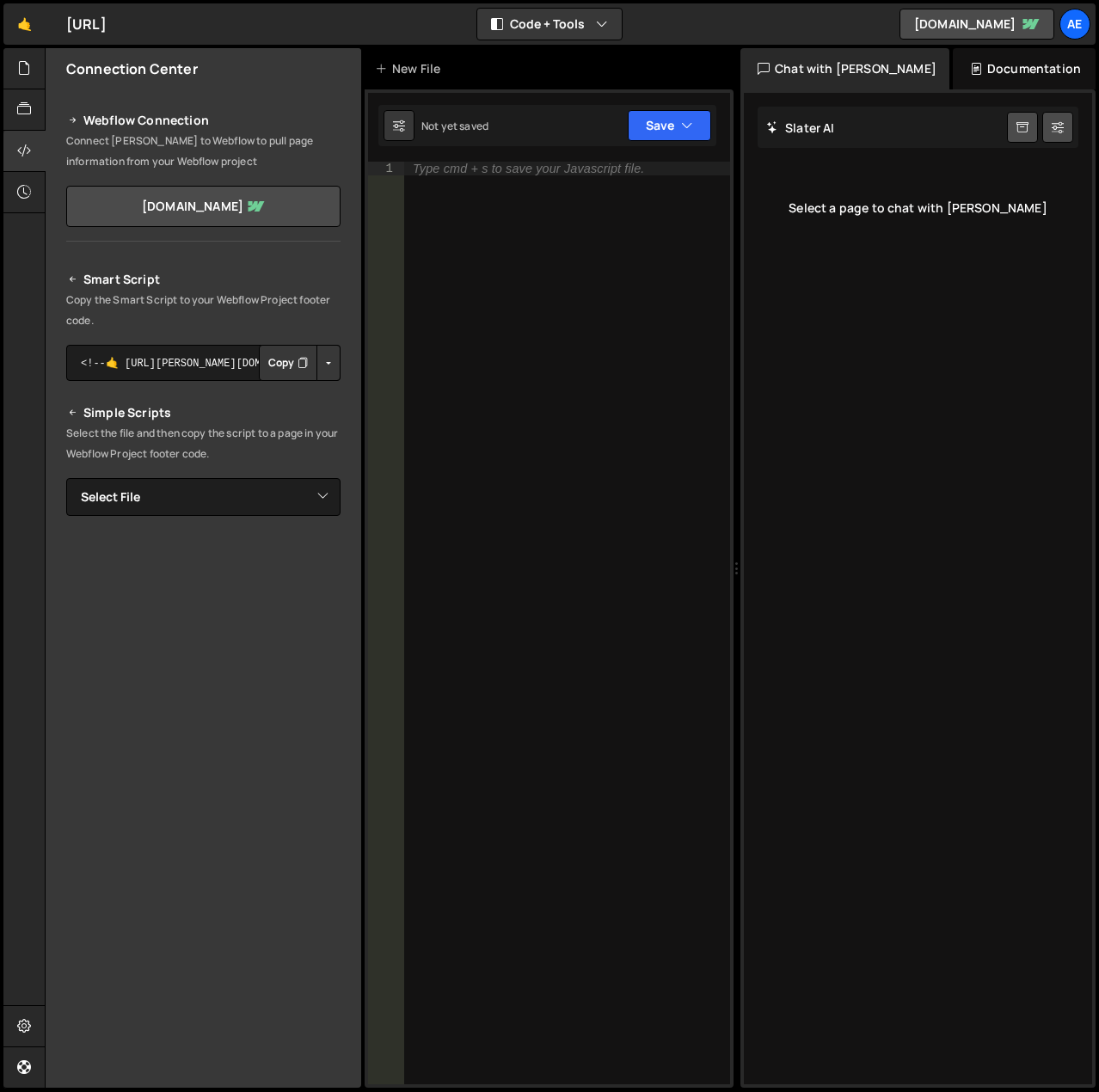
click at [1032, 84] on div "Documentation" at bounding box center [1024, 69] width 143 height 41
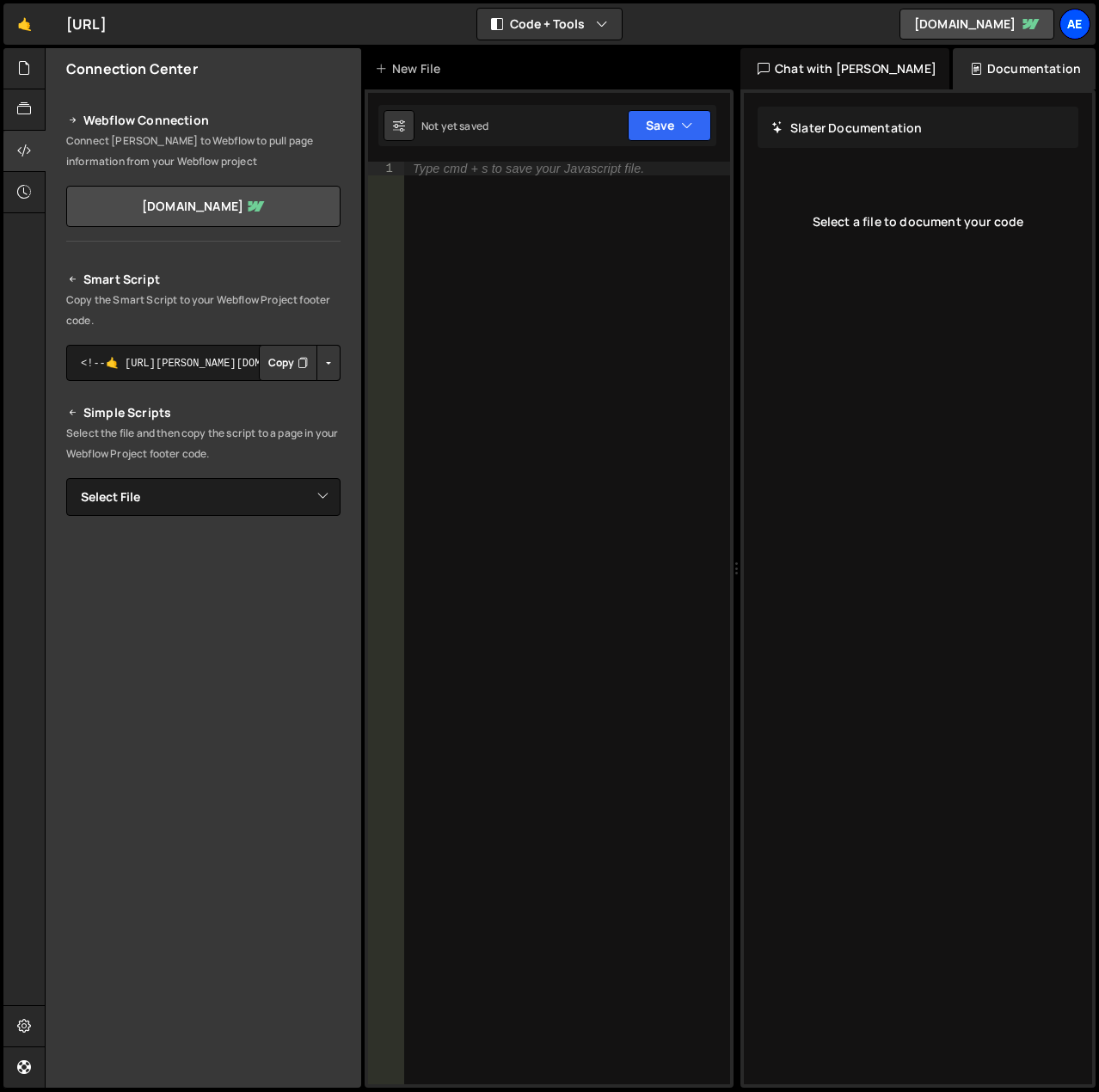
click at [1073, 25] on div "ae" at bounding box center [1075, 24] width 31 height 31
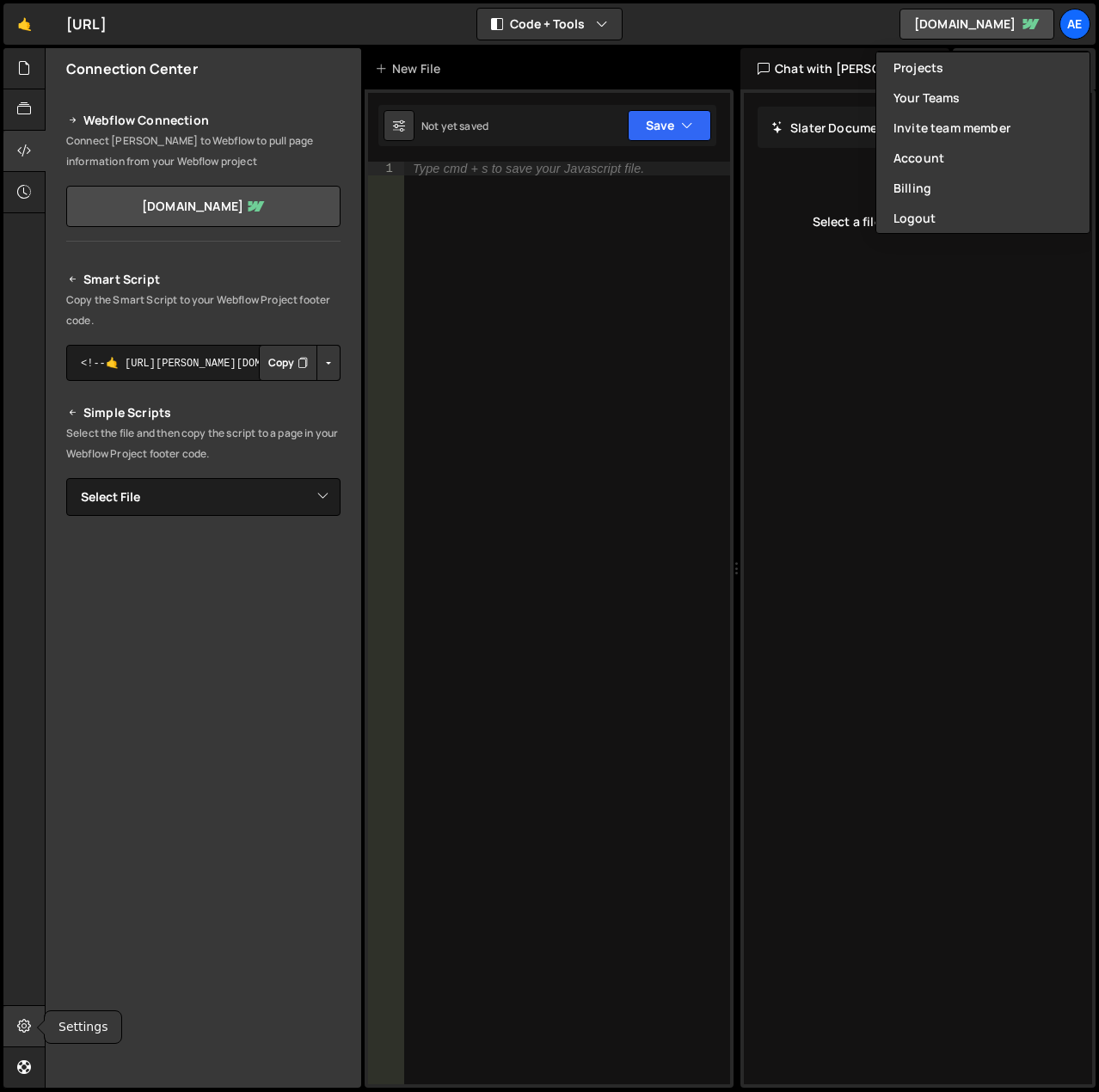
click at [32, 1025] on div at bounding box center [24, 1026] width 42 height 41
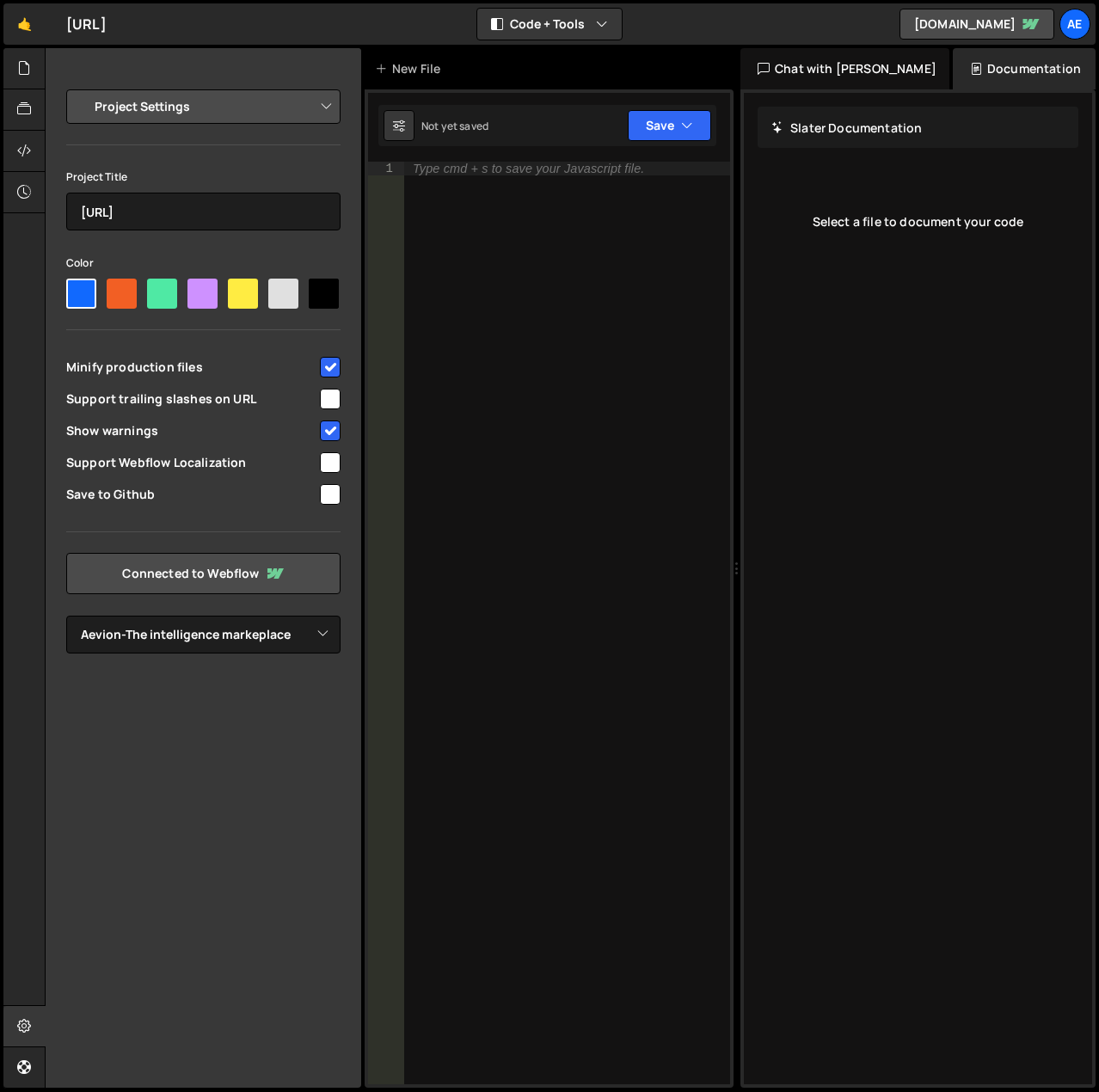
click at [185, 1042] on button "Save" at bounding box center [203, 1048] width 274 height 36
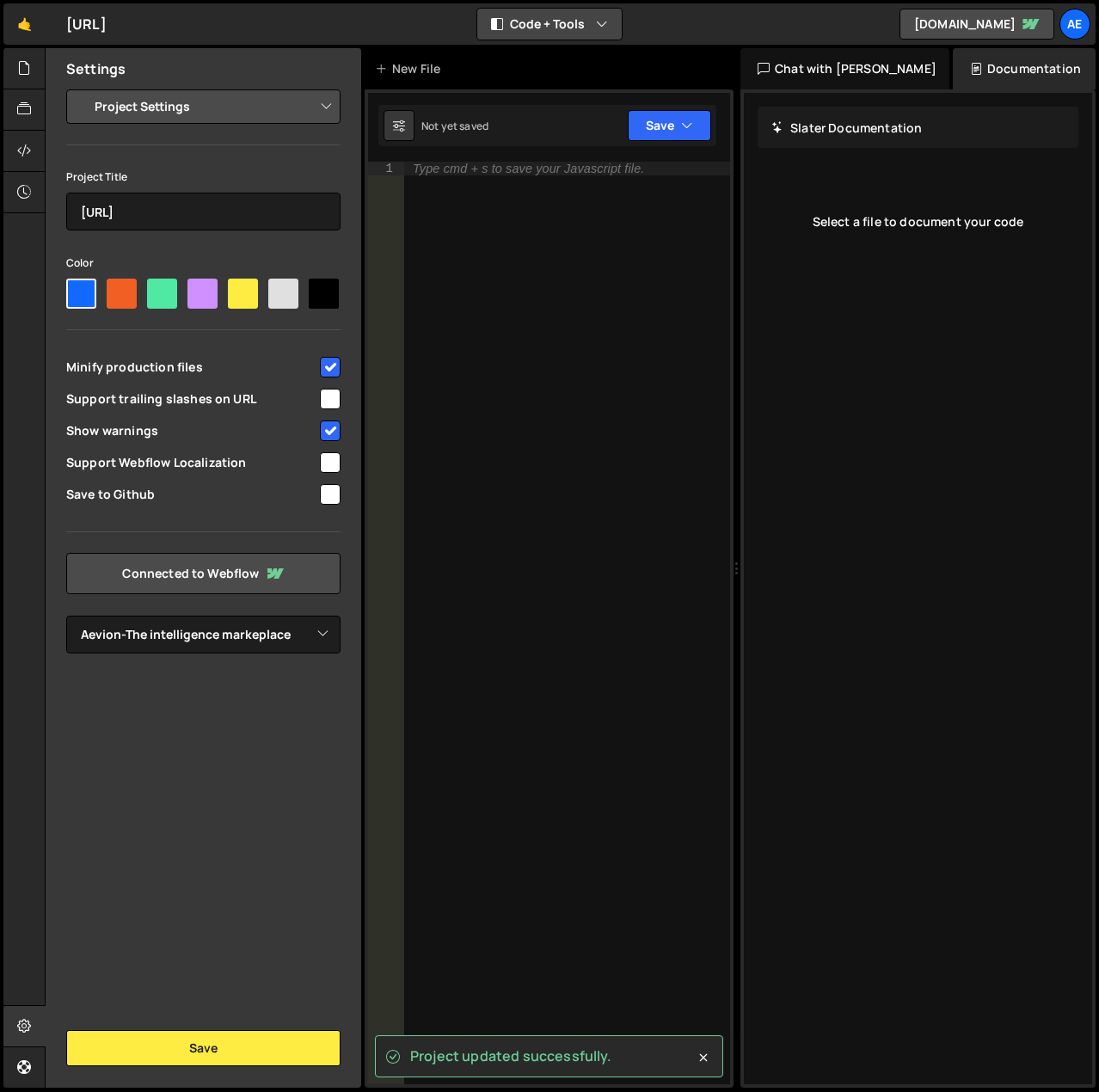
click at [618, 29] on button "Code + Tools" at bounding box center [549, 24] width 144 height 31
click at [618, 28] on button "Code + Tools" at bounding box center [549, 24] width 144 height 31
